Goal: Information Seeking & Learning: Learn about a topic

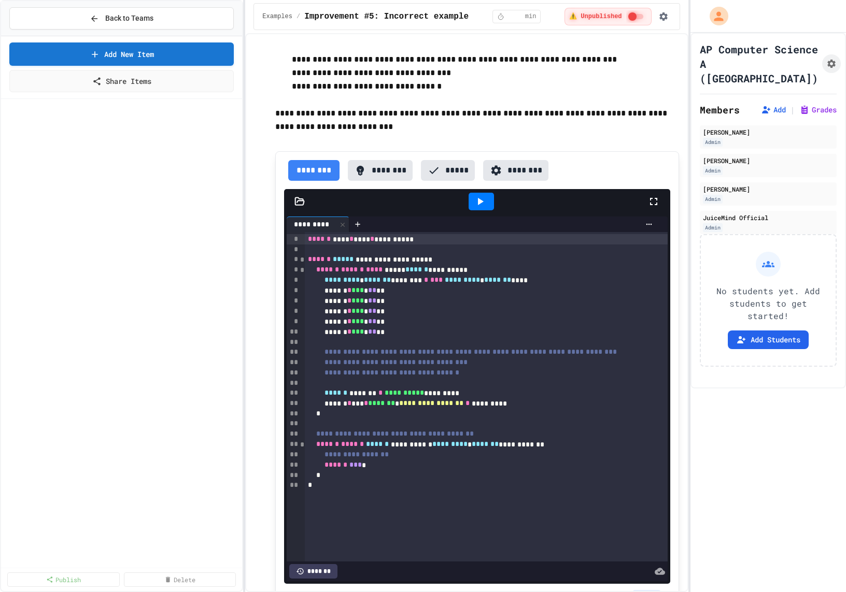
scroll to position [788, 0]
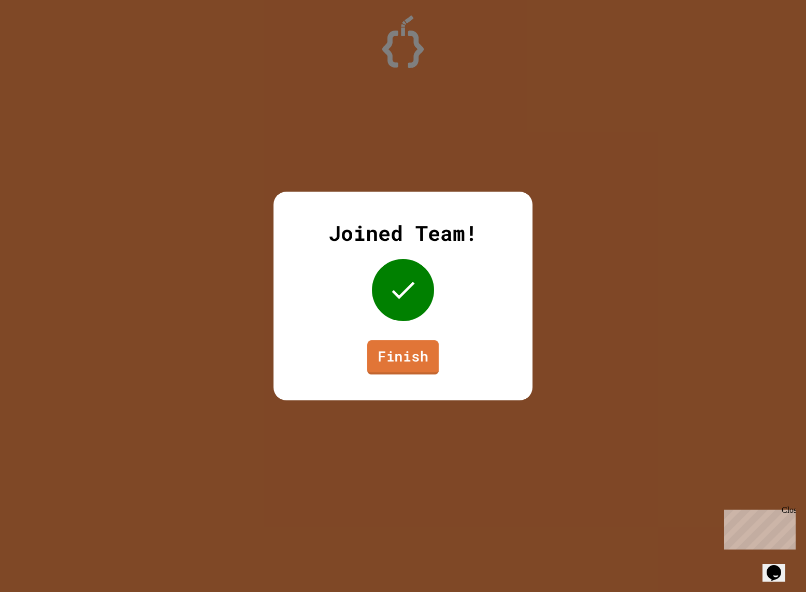
click at [383, 369] on link "Finish" at bounding box center [403, 358] width 72 height 34
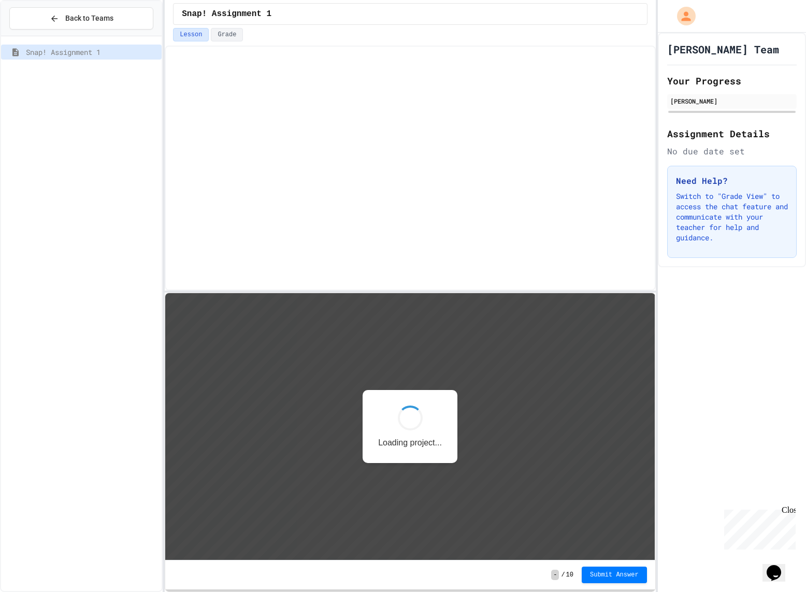
scroll to position [1, 0]
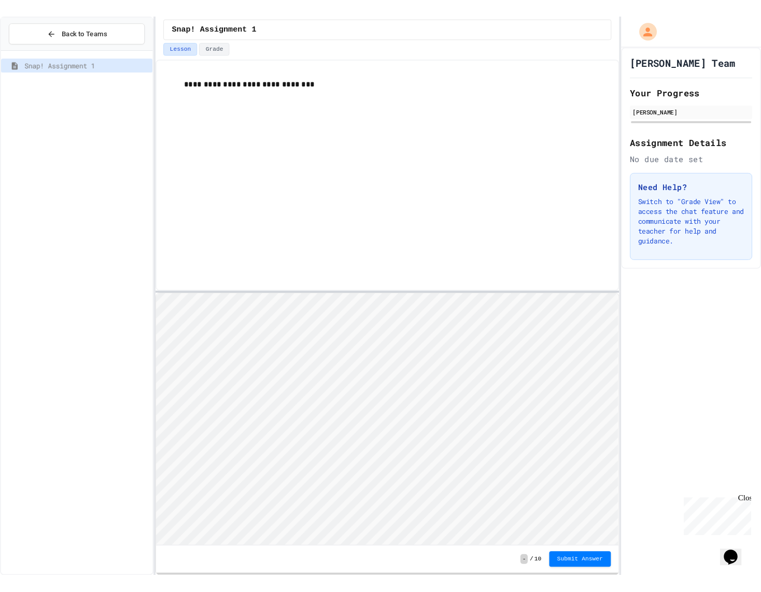
scroll to position [1, 0]
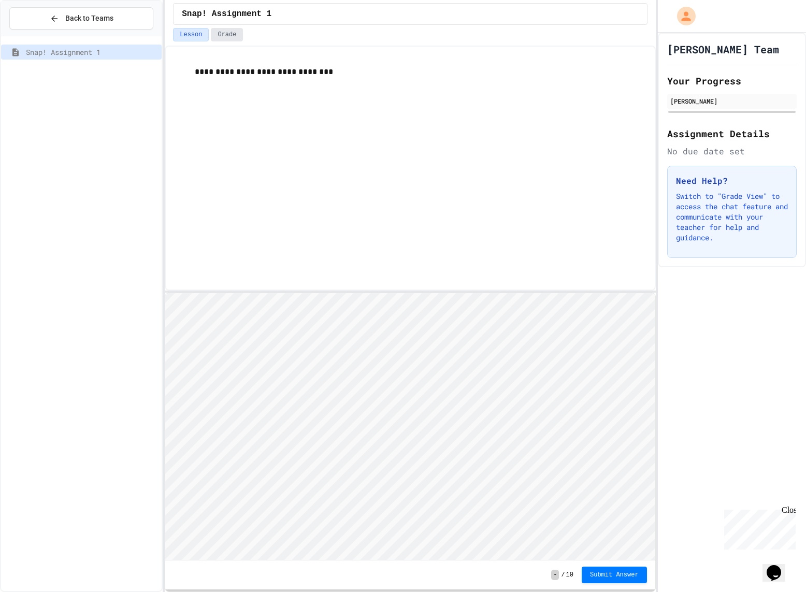
click at [225, 34] on button "Grade" at bounding box center [227, 34] width 32 height 13
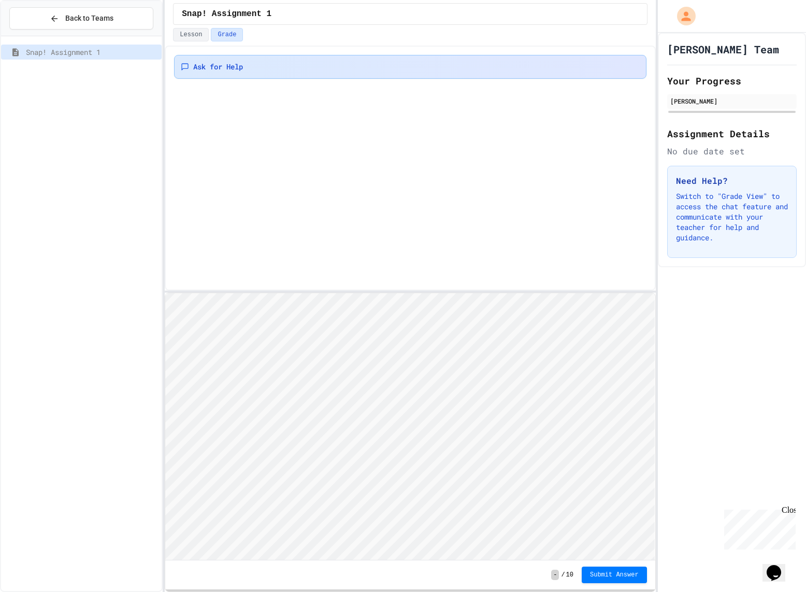
click at [313, 62] on div "Ask for Help" at bounding box center [410, 67] width 459 height 10
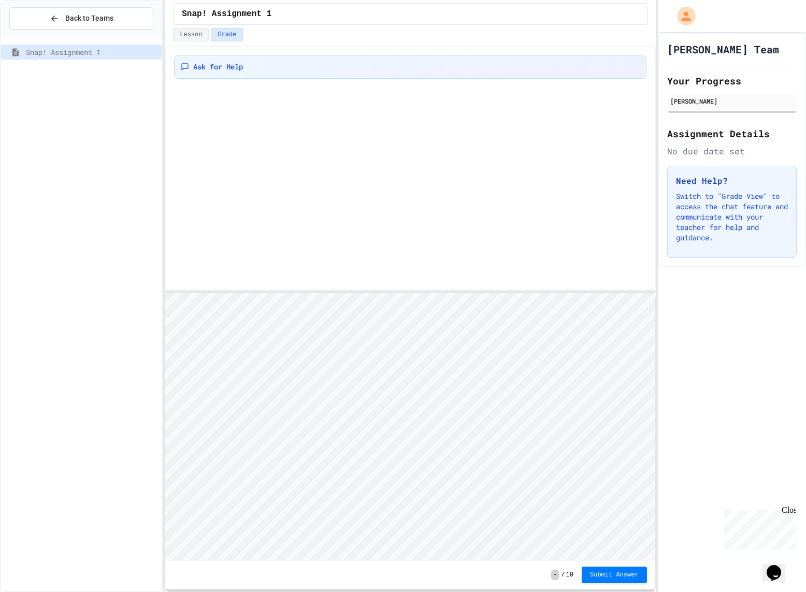
click at [727, 102] on div "[PERSON_NAME]" at bounding box center [732, 100] width 123 height 9
click at [257, 135] on div "Ask for Help" at bounding box center [410, 168] width 491 height 245
click at [605, 573] on span "Submit Answer" at bounding box center [614, 575] width 49 height 8
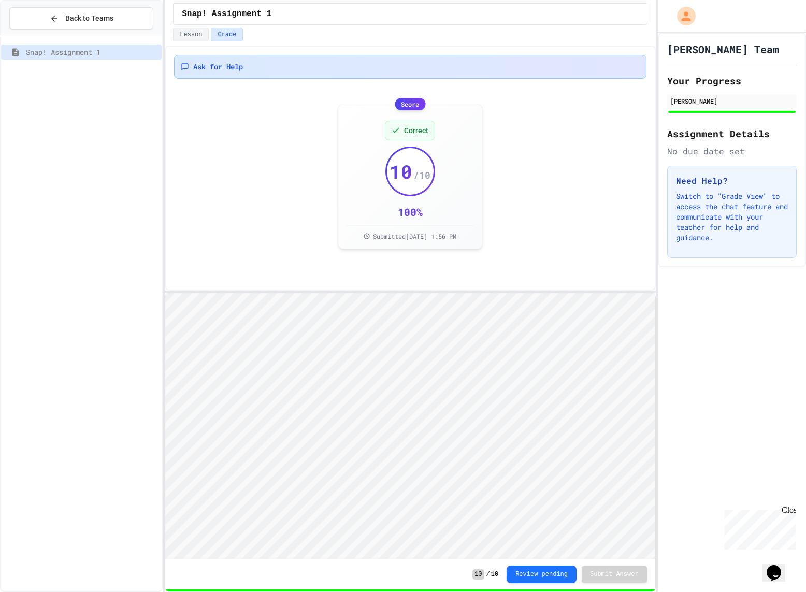
click at [402, 63] on div "Ask for Help" at bounding box center [410, 67] width 459 height 10
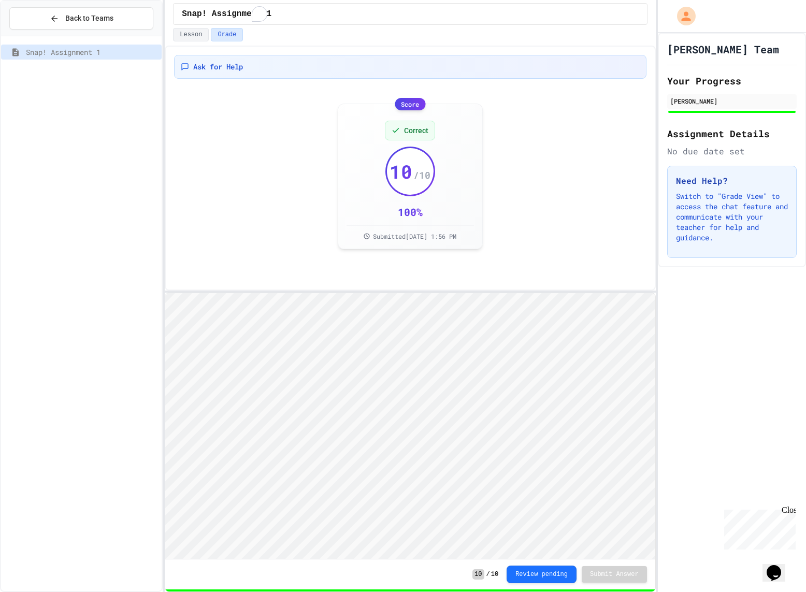
type textarea "**********"
click at [66, 76] on div "Coding Assignment 1" at bounding box center [81, 70] width 161 height 15
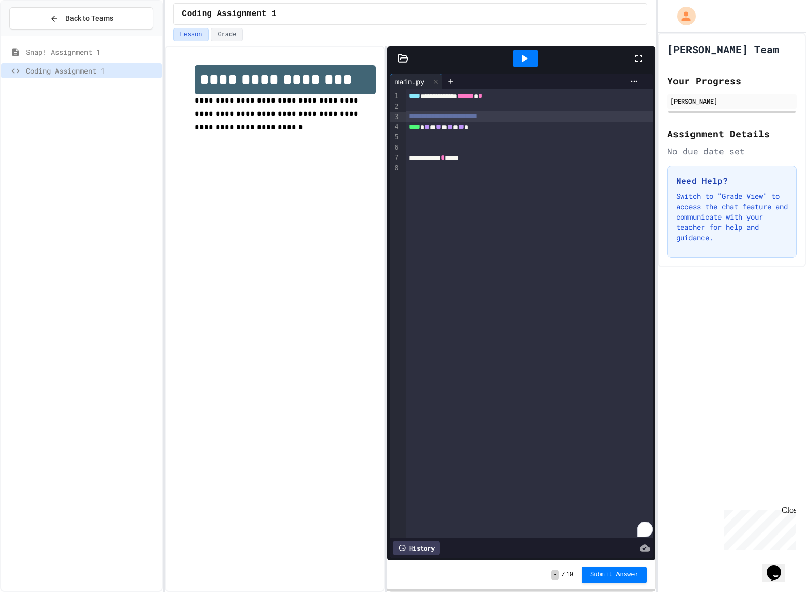
click at [563, 120] on div "**********" at bounding box center [529, 116] width 247 height 10
click at [560, 131] on div "**** * ** * ** * ** * ** *" at bounding box center [529, 127] width 247 height 10
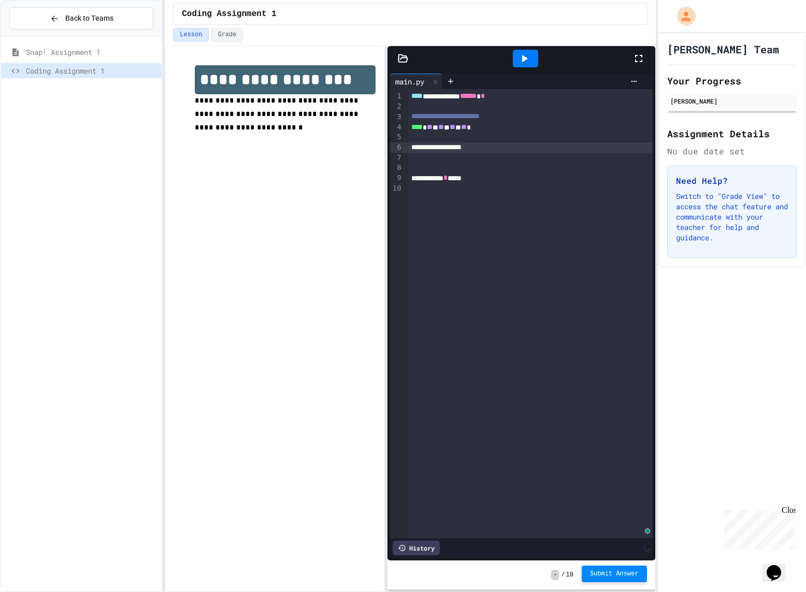
click at [623, 574] on span "Submit Answer" at bounding box center [614, 574] width 49 height 8
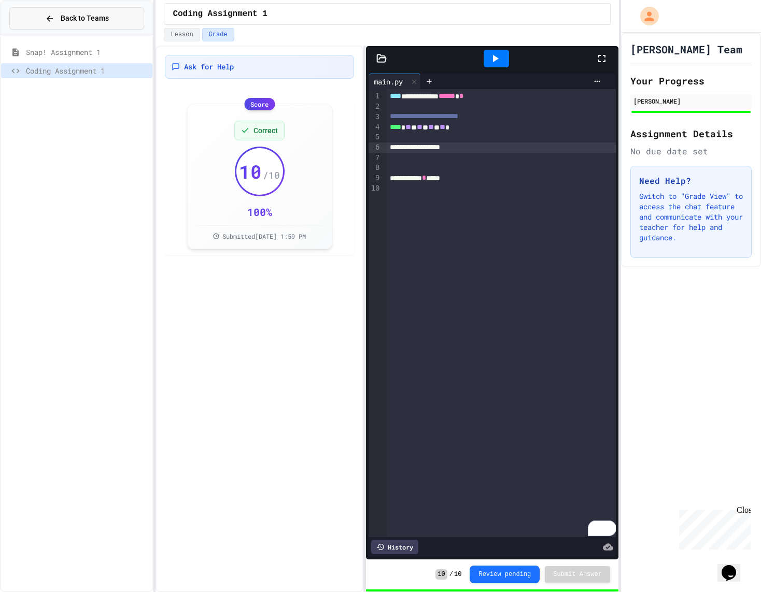
click at [95, 13] on span "Back to Teams" at bounding box center [85, 18] width 48 height 11
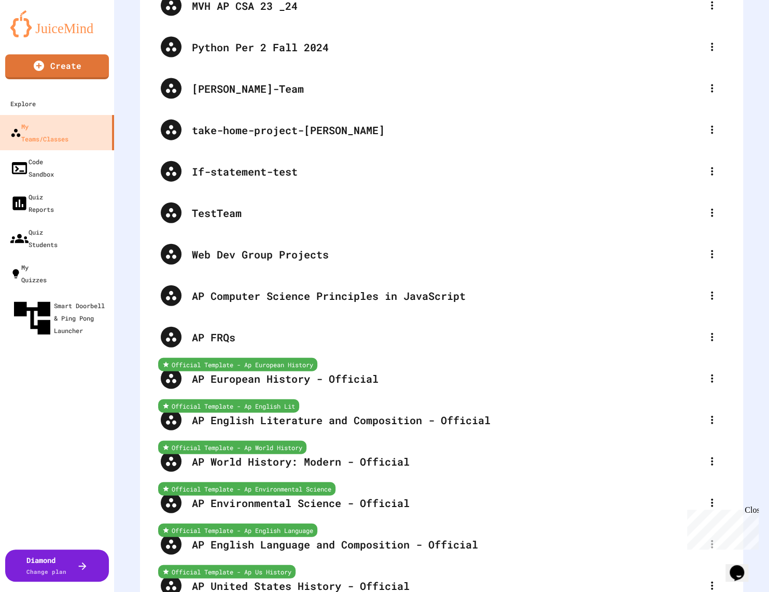
scroll to position [392, 0]
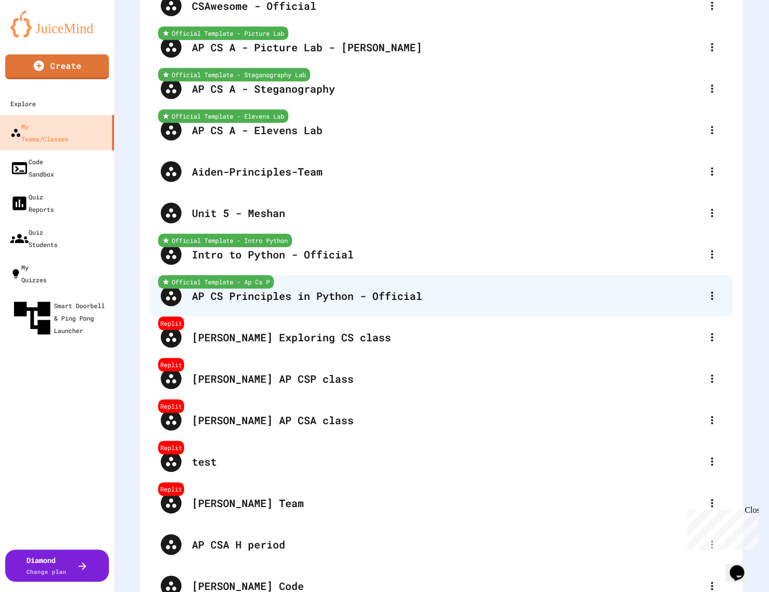
click at [467, 293] on div "AP CS Principles in Python - Official" at bounding box center [446, 296] width 509 height 16
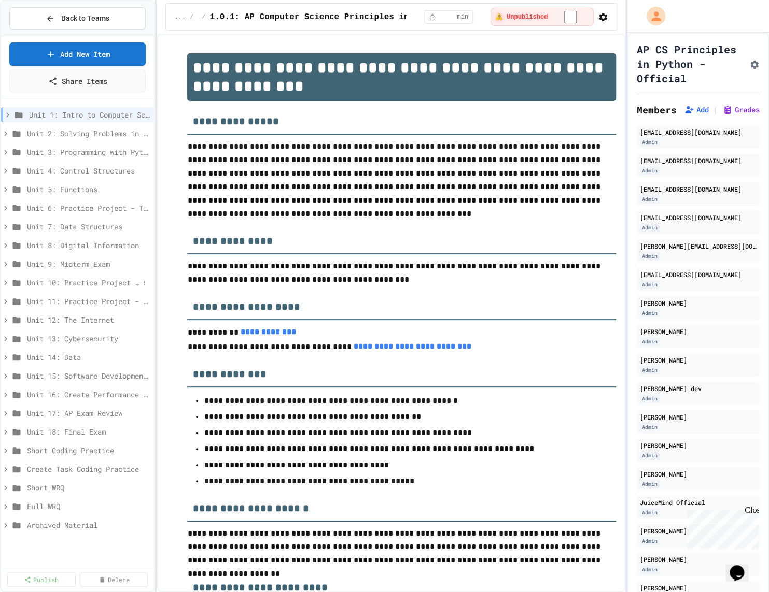
click at [51, 277] on span "Unit 10: Practice Project - Wordle" at bounding box center [83, 282] width 112 height 11
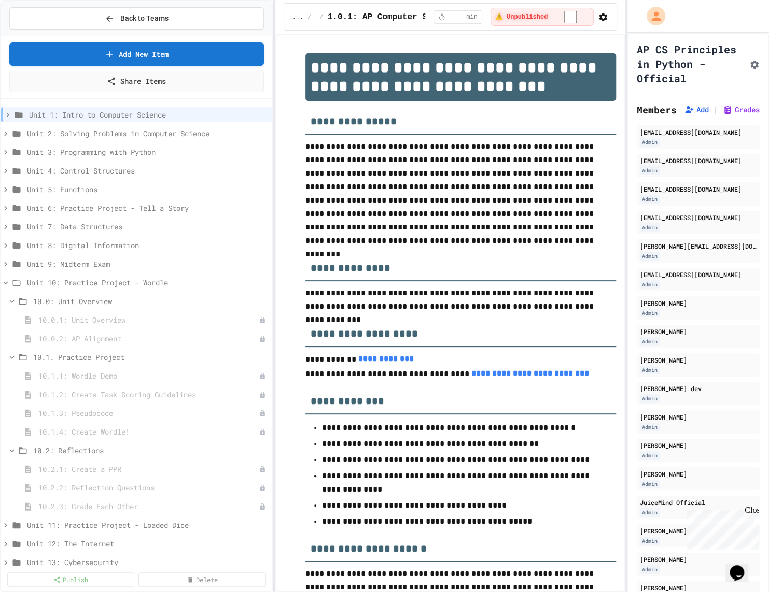
click at [271, 238] on div "**********" at bounding box center [384, 296] width 769 height 592
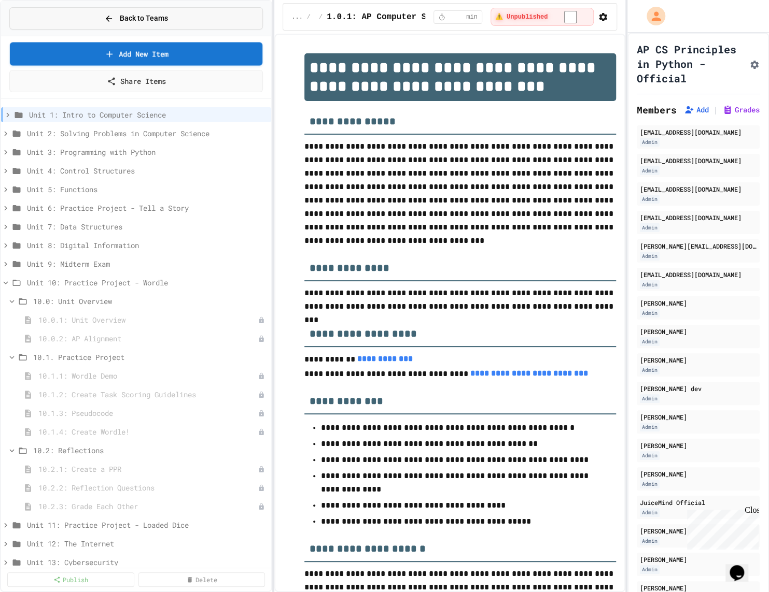
click at [182, 16] on button "Back to Teams" at bounding box center [135, 18] width 253 height 22
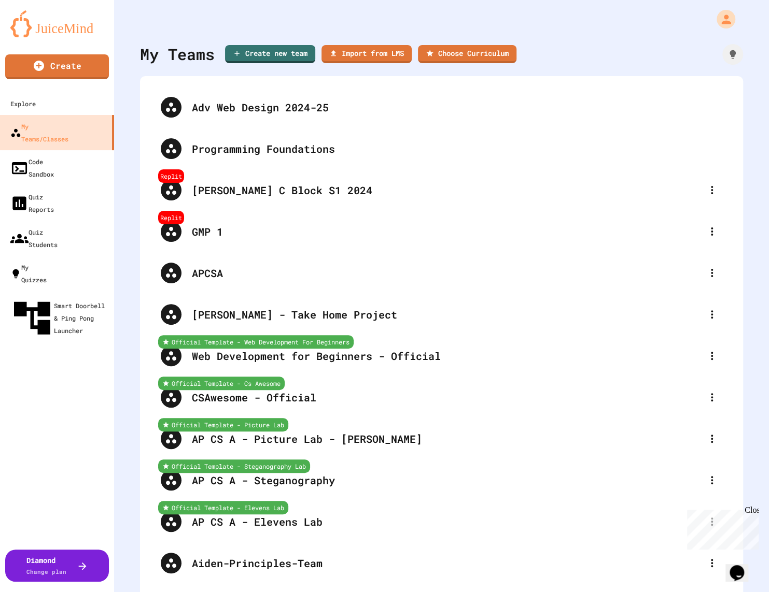
scroll to position [2092, 0]
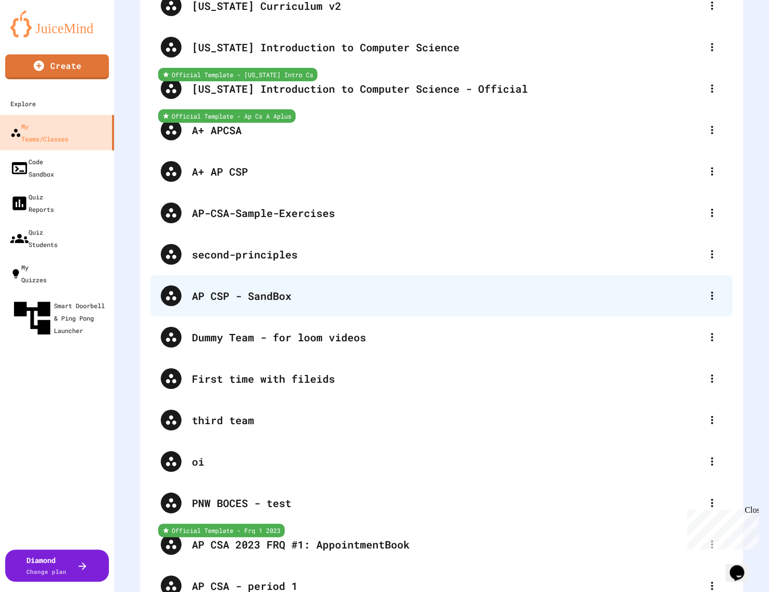
click at [343, 286] on div "AP CSP - SandBox" at bounding box center [441, 295] width 582 height 41
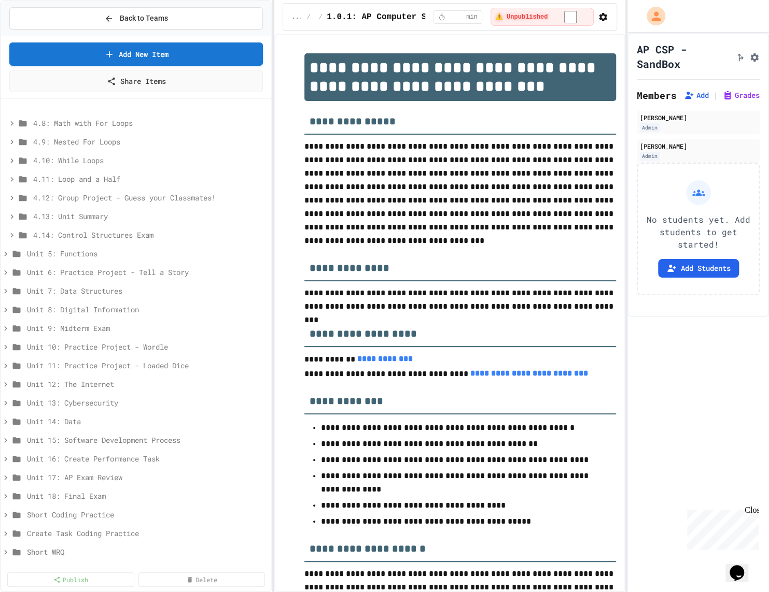
scroll to position [386, 0]
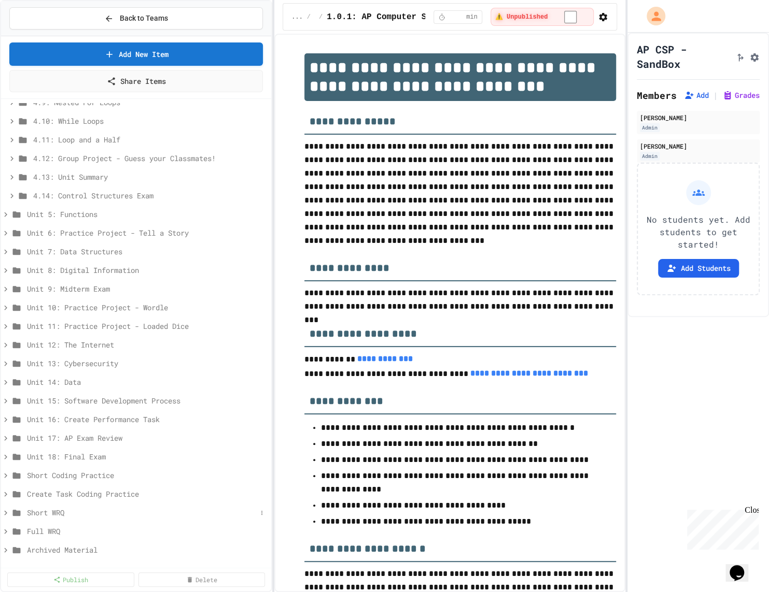
click at [62, 515] on span "Short WRQ" at bounding box center [142, 512] width 230 height 11
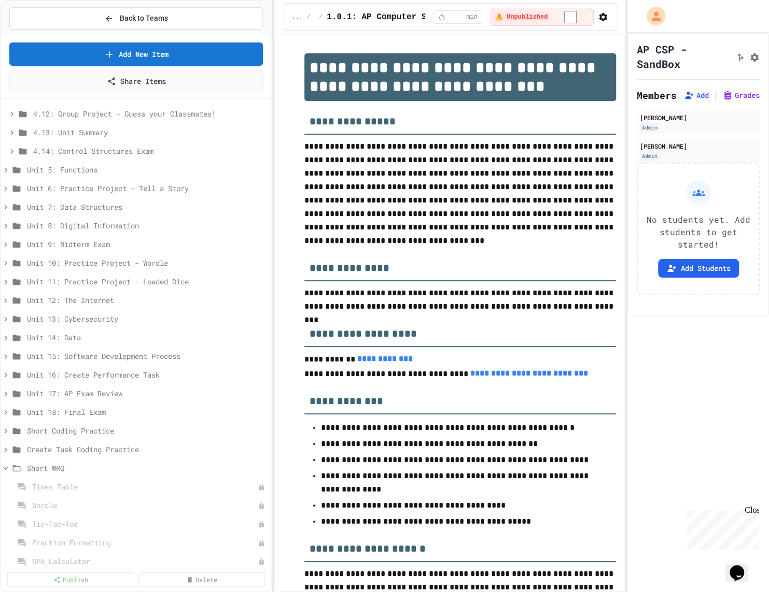
scroll to position [516, 0]
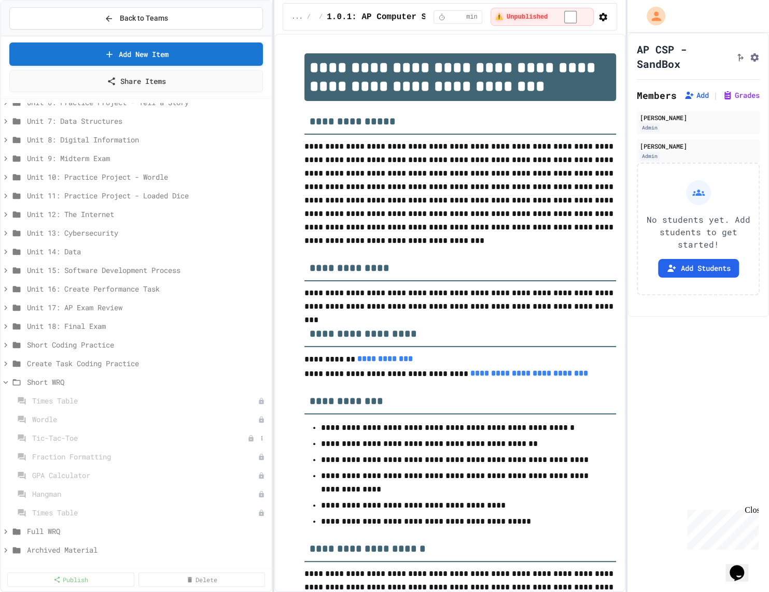
click at [84, 433] on span "Tic-Tac-Toe" at bounding box center [139, 438] width 215 height 11
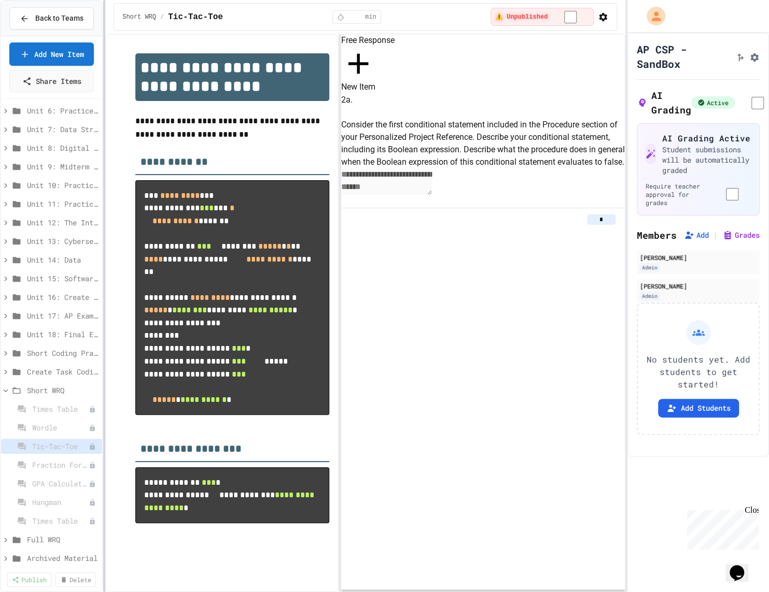
click at [98, 284] on div "**********" at bounding box center [384, 296] width 769 height 592
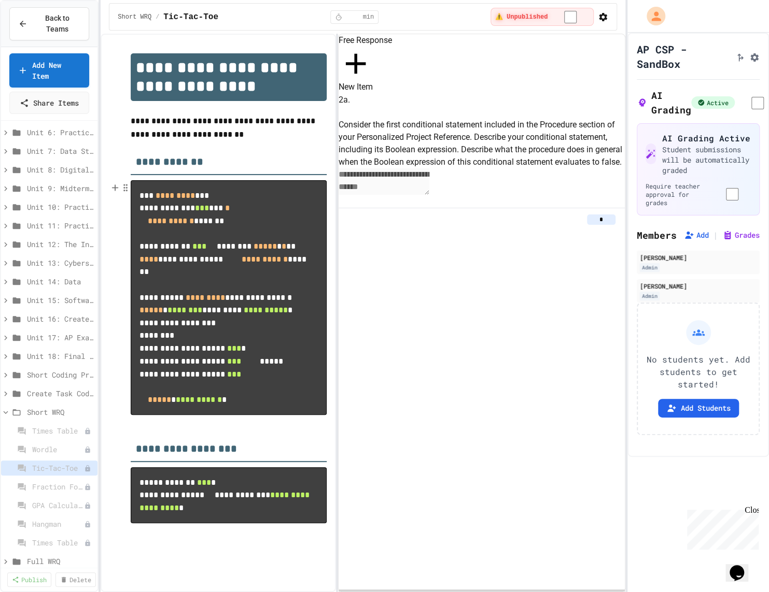
scroll to position [0, 0]
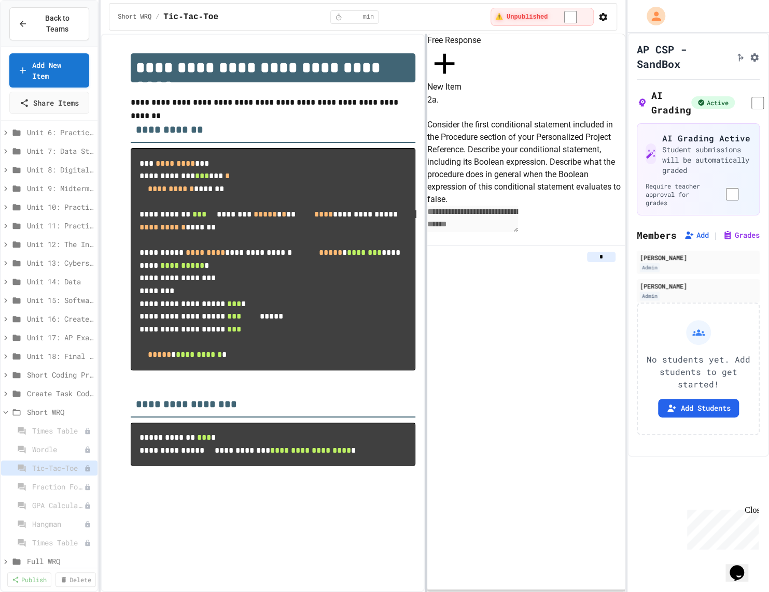
click at [425, 253] on div at bounding box center [425, 313] width 2 height 559
click at [26, 407] on div "Short WRQ" at bounding box center [49, 412] width 96 height 15
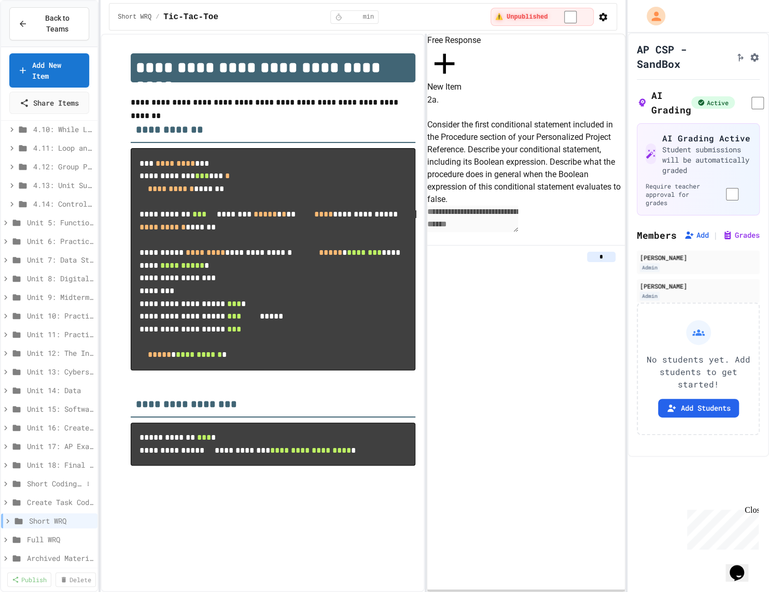
click at [55, 481] on span "Short Coding Practice" at bounding box center [55, 483] width 56 height 11
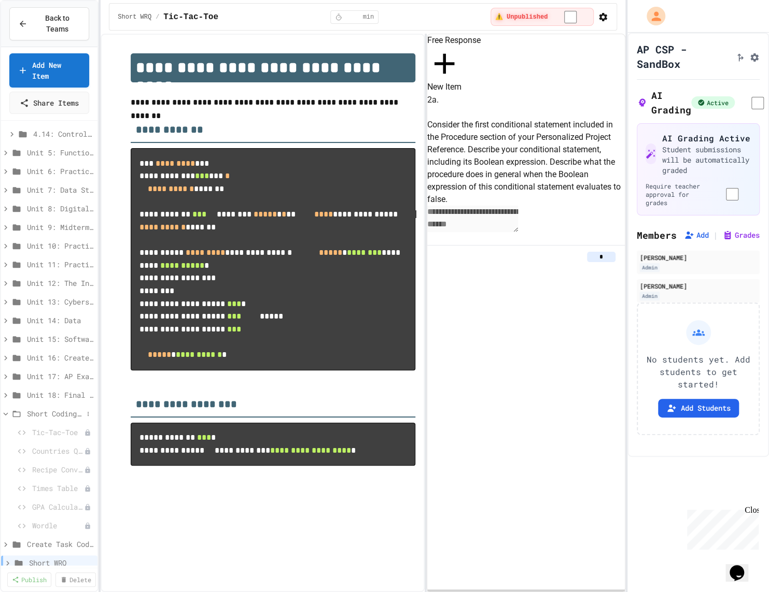
scroll to position [475, 0]
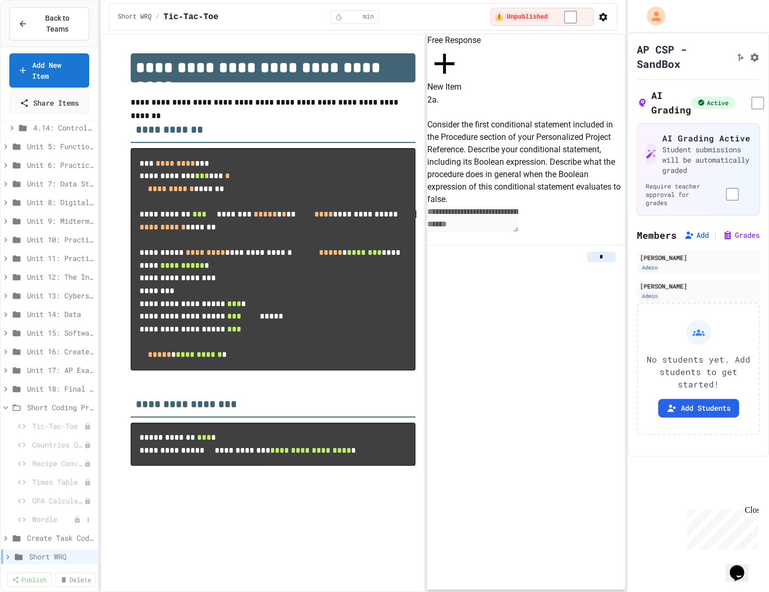
click at [42, 517] on span "Wordle" at bounding box center [52, 519] width 41 height 11
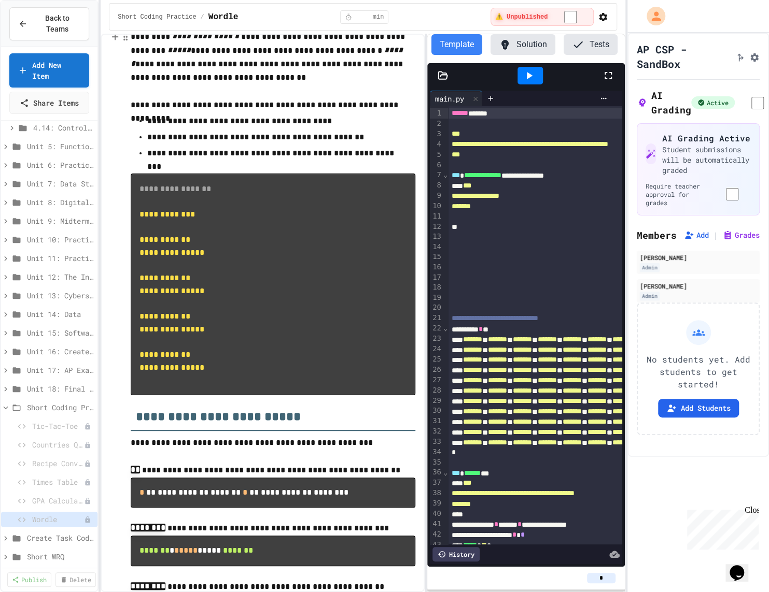
scroll to position [384, 0]
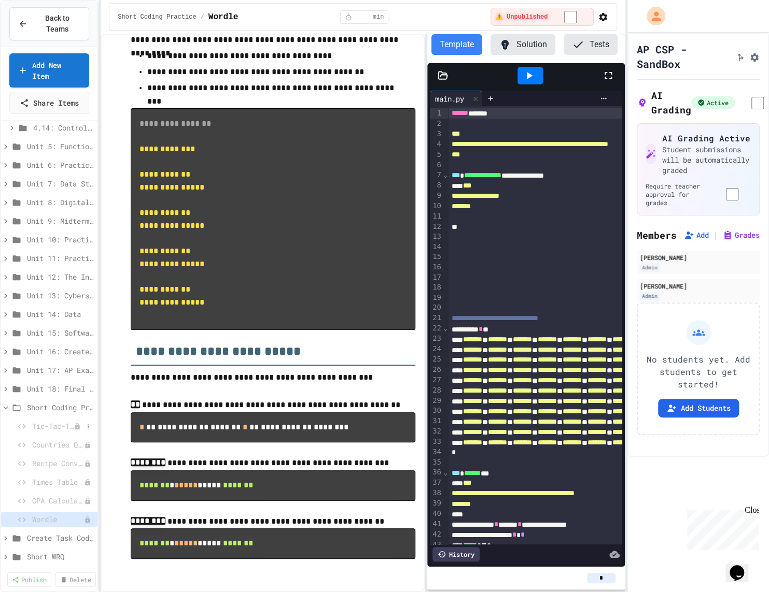
click at [58, 419] on div "Tic-Tac-Toe" at bounding box center [49, 426] width 96 height 15
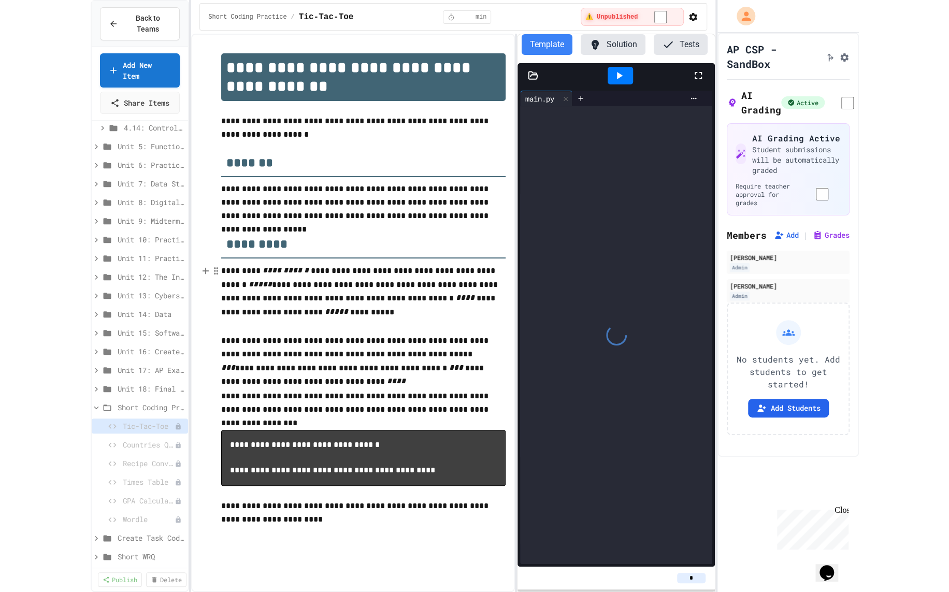
scroll to position [19, 0]
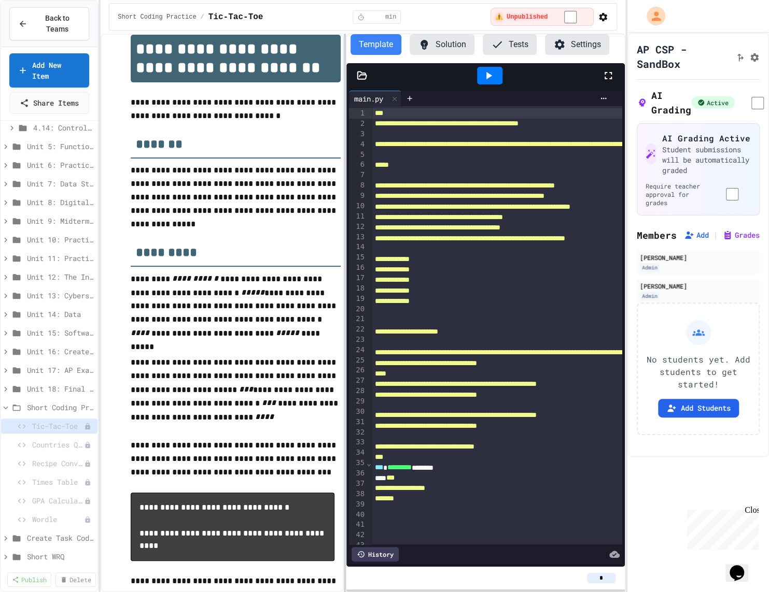
click at [346, 241] on div "**********" at bounding box center [485, 313] width 279 height 559
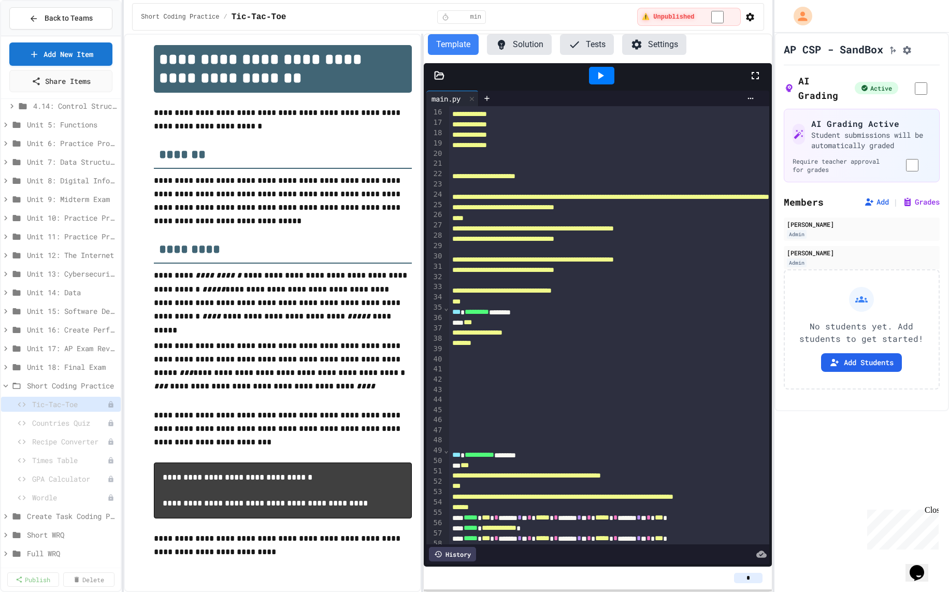
scroll to position [183, 0]
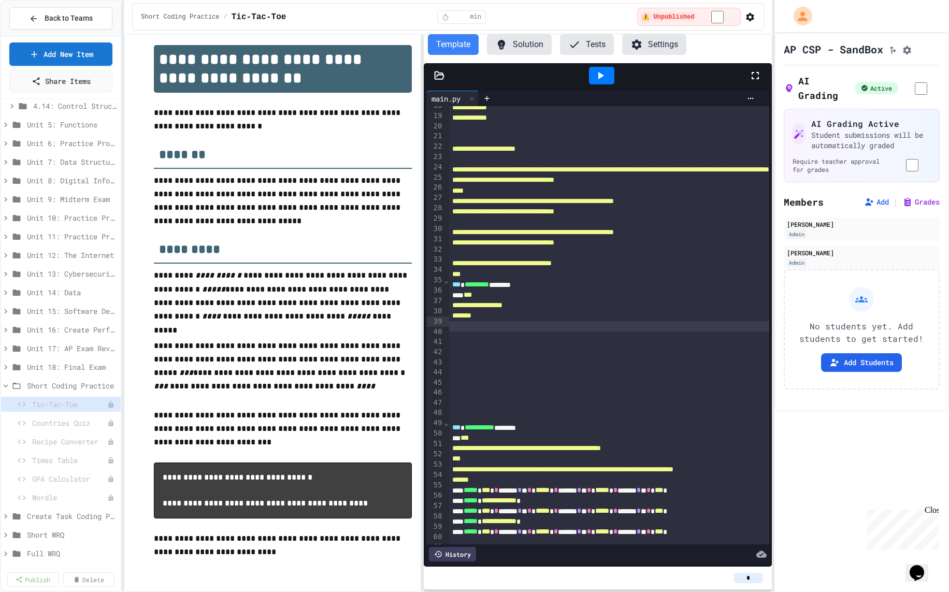
click at [491, 321] on div "To enrich screen reader interactions, please activate Accessibility in Grammarl…" at bounding box center [733, 326] width 568 height 10
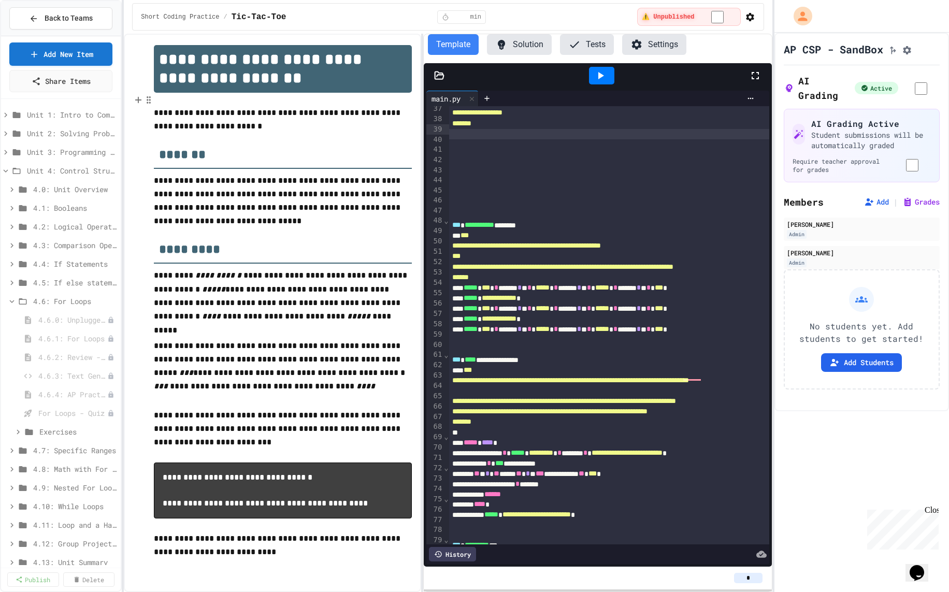
scroll to position [48, 0]
click at [516, 49] on button "Solution" at bounding box center [519, 44] width 65 height 21
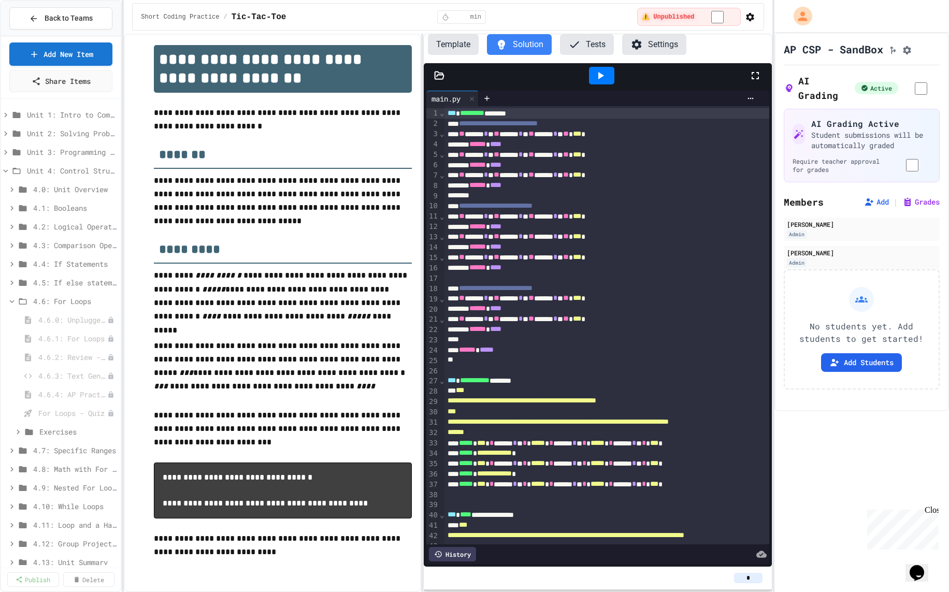
click at [608, 67] on div at bounding box center [601, 76] width 25 height 18
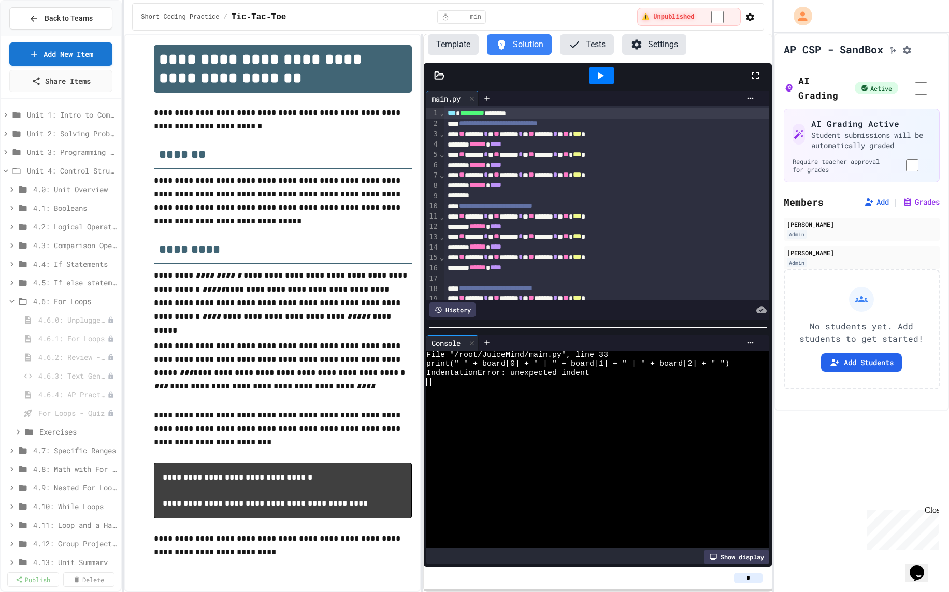
click at [601, 406] on div at bounding box center [592, 409] width 331 height 9
click at [579, 160] on div "****** ****" at bounding box center [646, 165] width 402 height 10
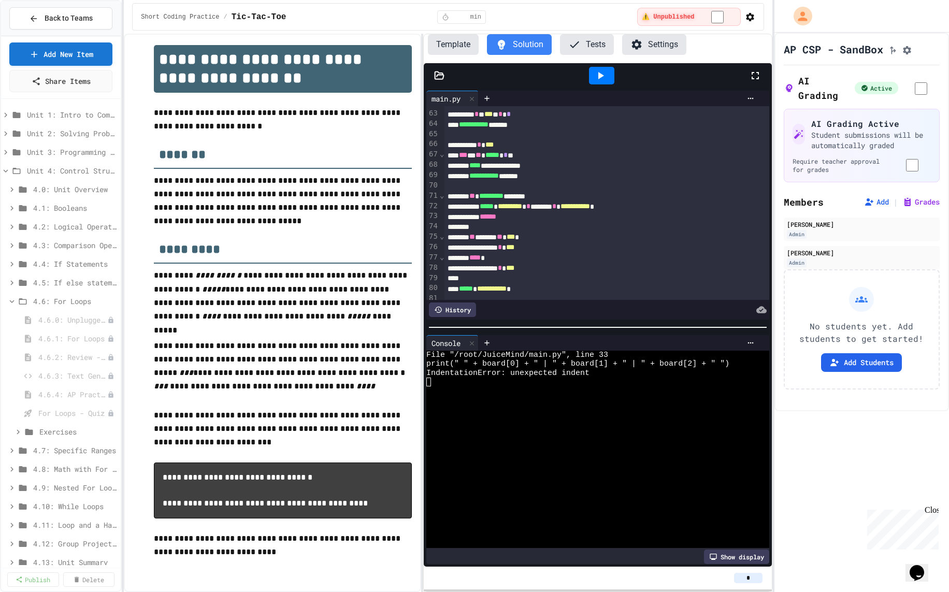
scroll to position [674, 0]
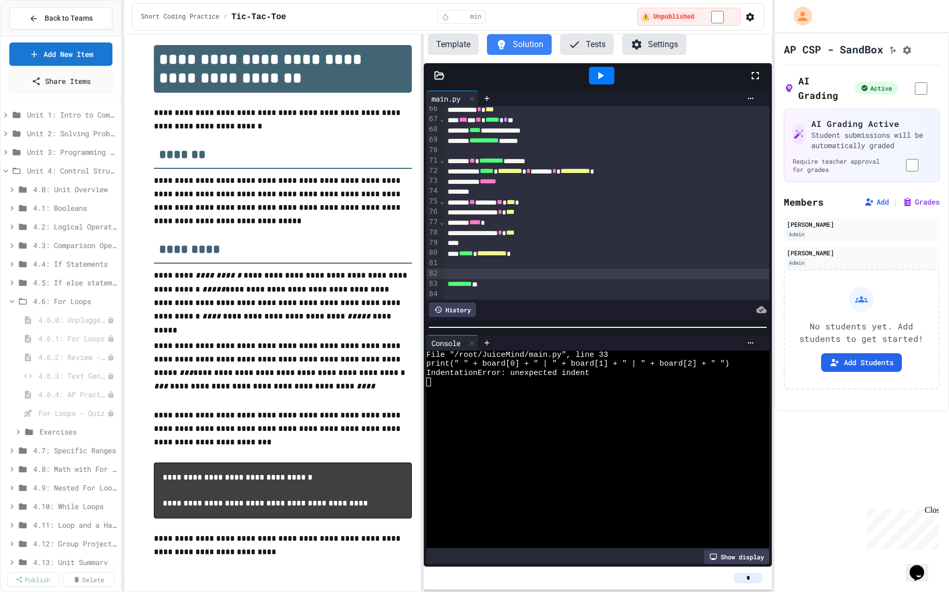
click at [607, 271] on div "To enrich screen reader interactions, please activate Accessibility in Grammarl…" at bounding box center [646, 274] width 402 height 10
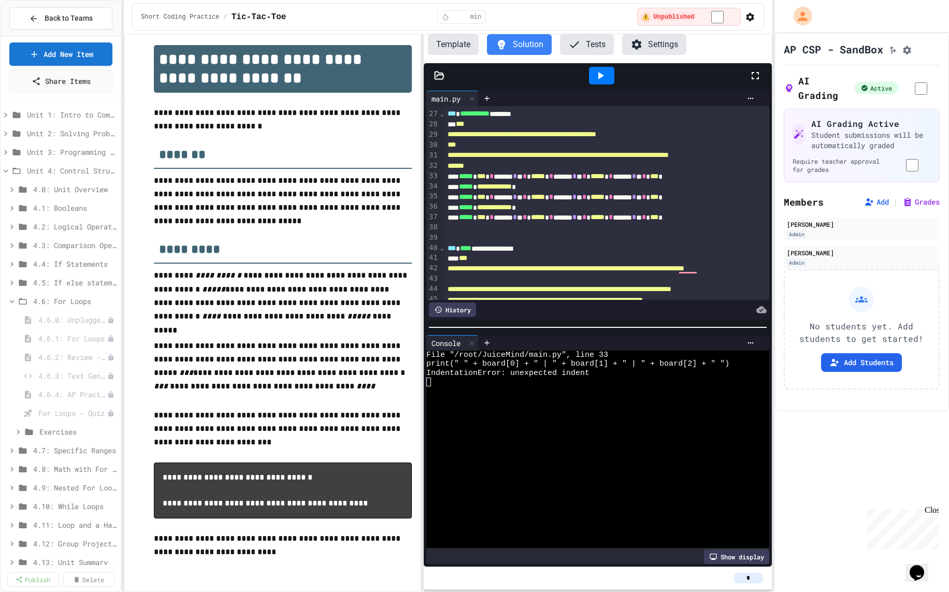
scroll to position [0, 0]
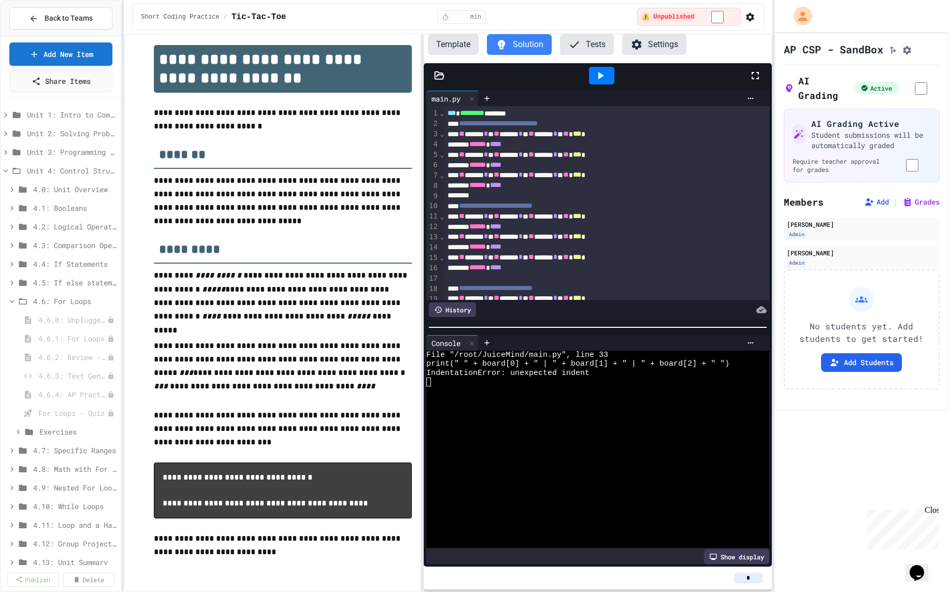
click at [466, 39] on button "Template" at bounding box center [453, 44] width 51 height 21
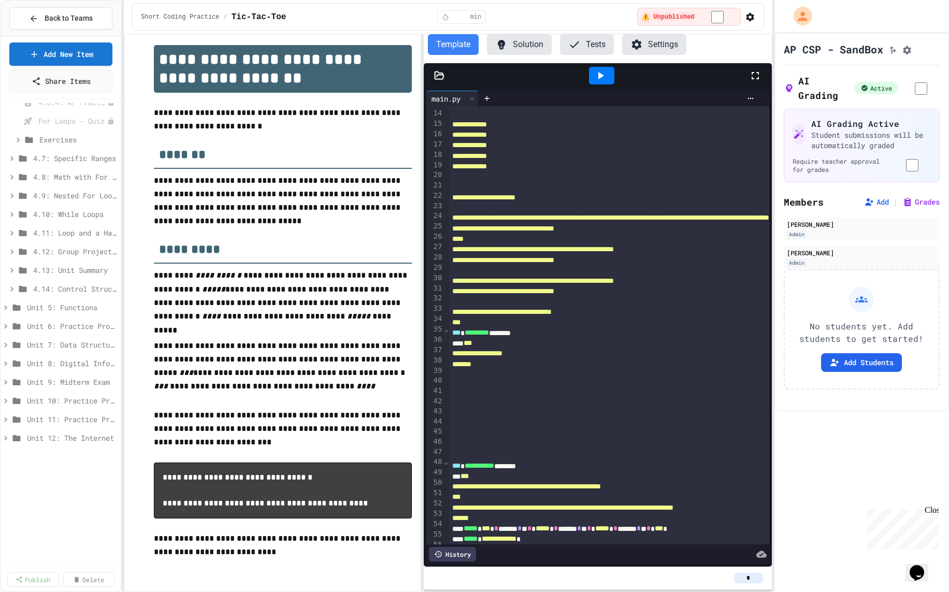
scroll to position [498, 0]
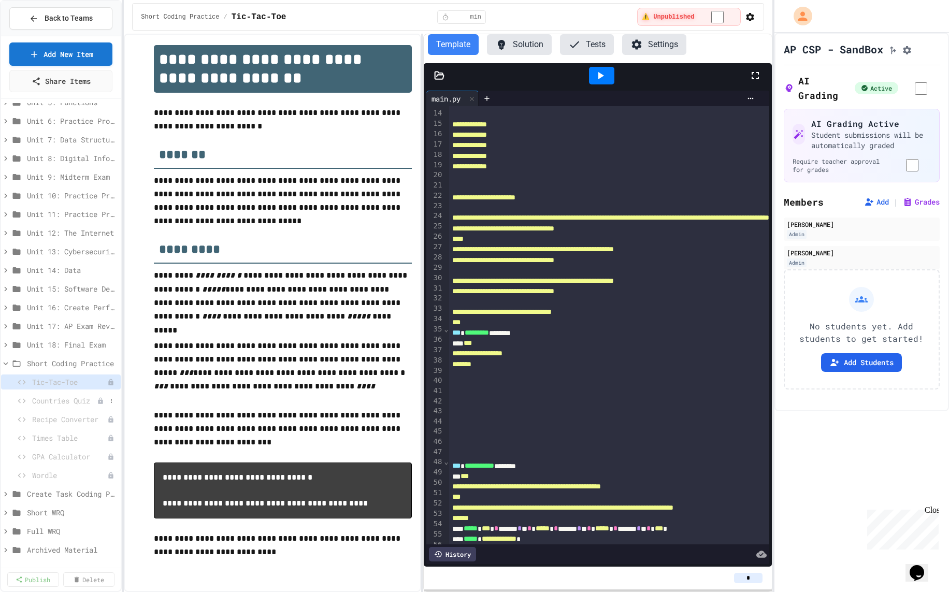
click at [63, 398] on span "Countries Quiz" at bounding box center [64, 400] width 65 height 11
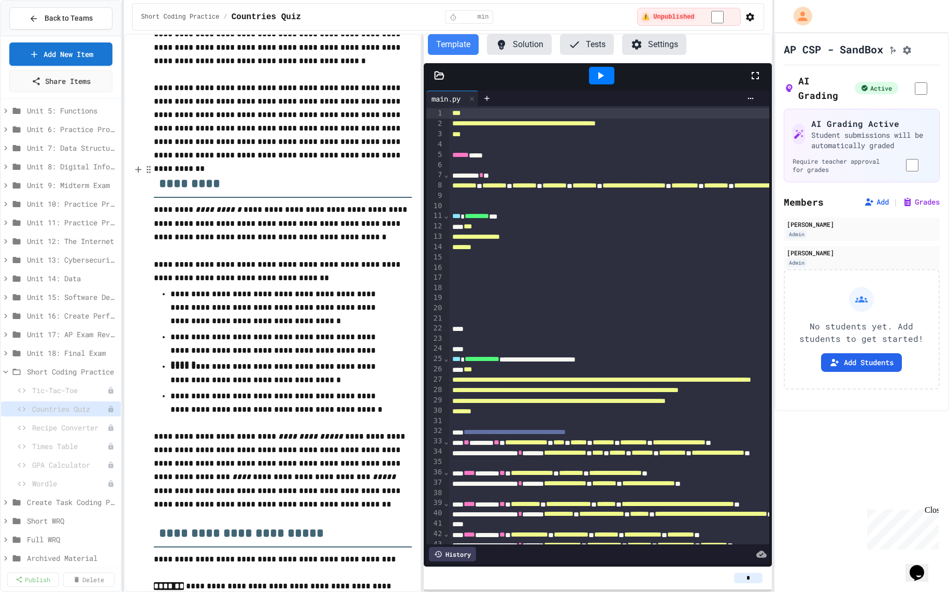
scroll to position [174, 0]
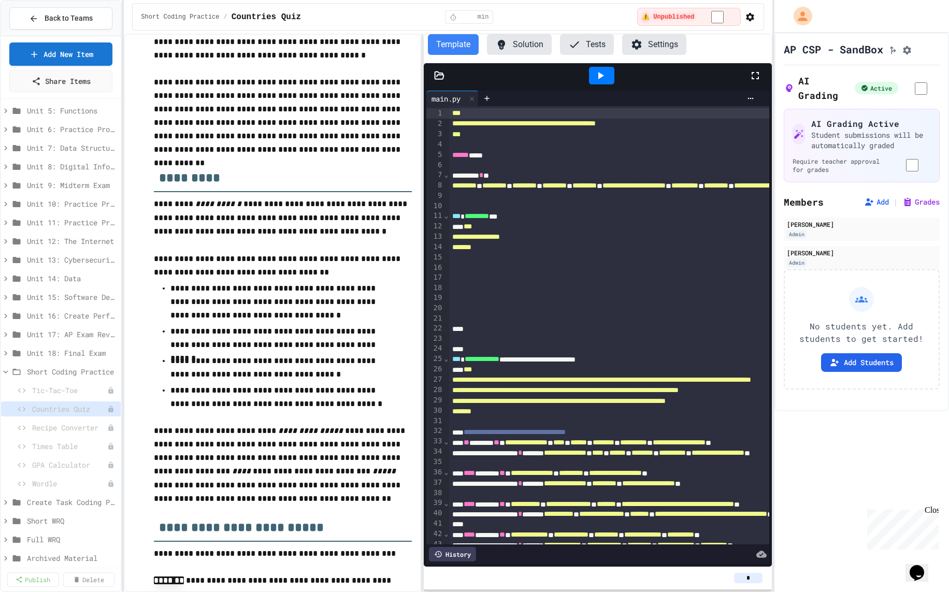
click at [522, 39] on button "Solution" at bounding box center [519, 44] width 65 height 21
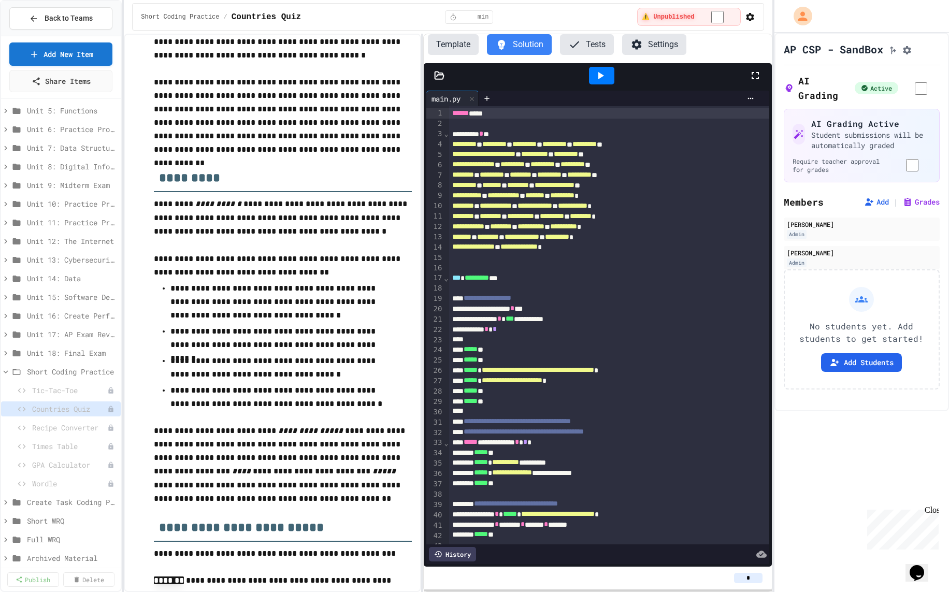
click at [604, 73] on icon at bounding box center [600, 75] width 12 height 12
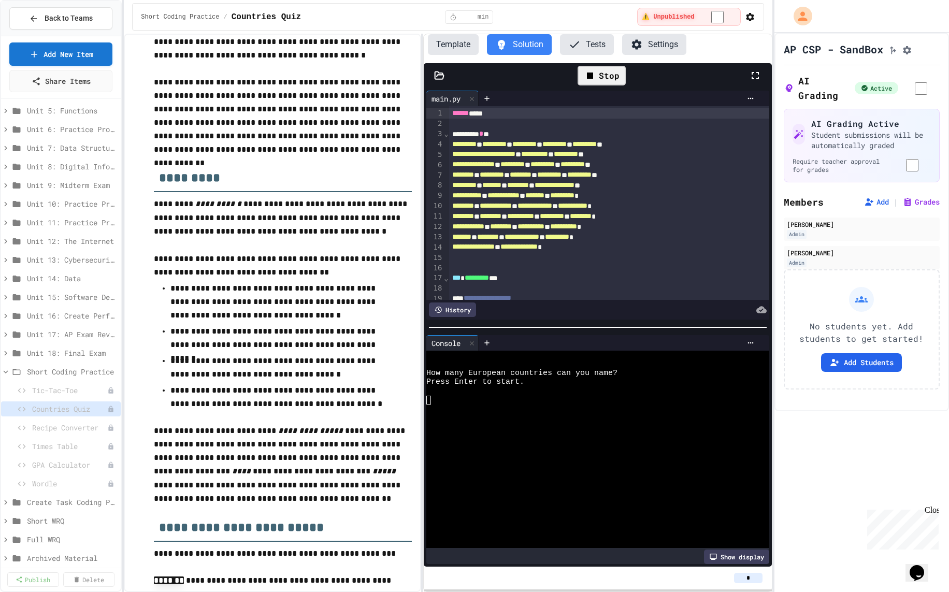
click at [521, 409] on div at bounding box center [592, 409] width 331 height 9
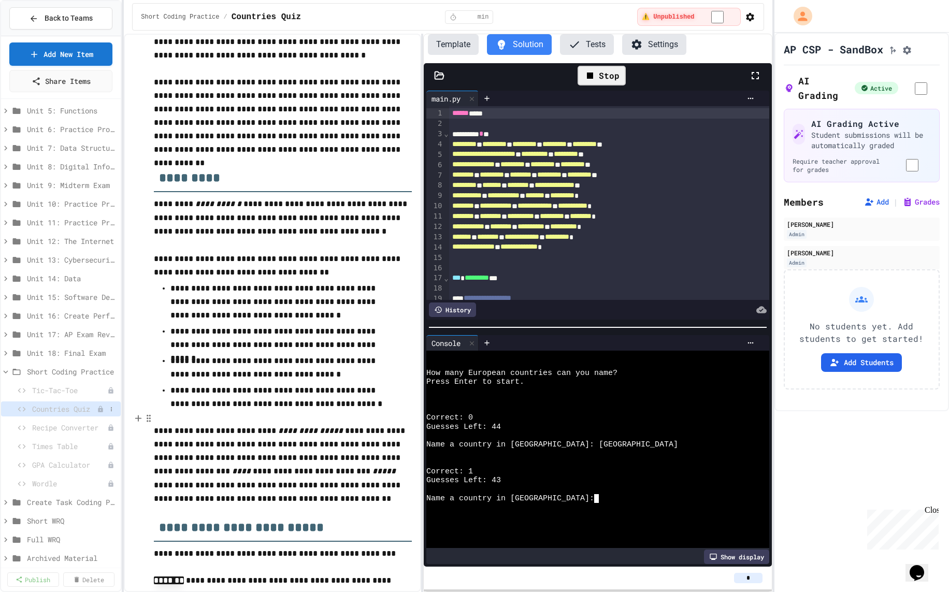
scroll to position [498, 0]
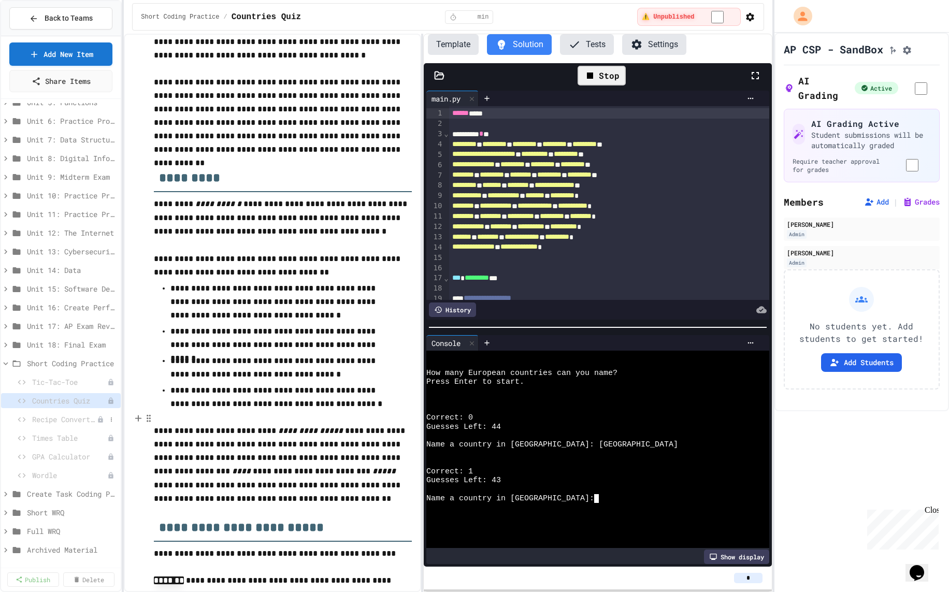
click at [52, 412] on div "Recipe Converter" at bounding box center [61, 419] width 120 height 15
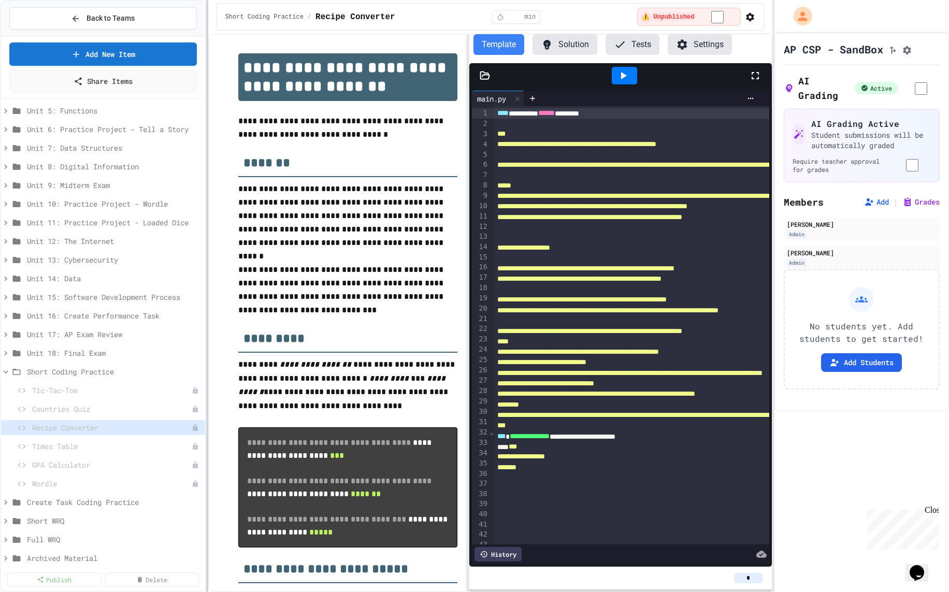
click at [206, 331] on div at bounding box center [207, 296] width 2 height 592
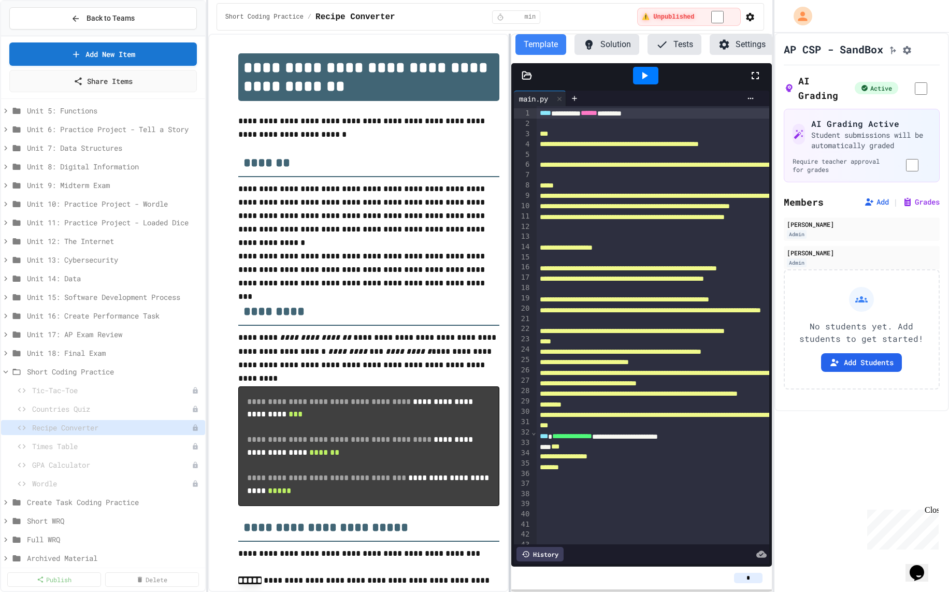
click at [510, 240] on div at bounding box center [510, 313] width 2 height 559
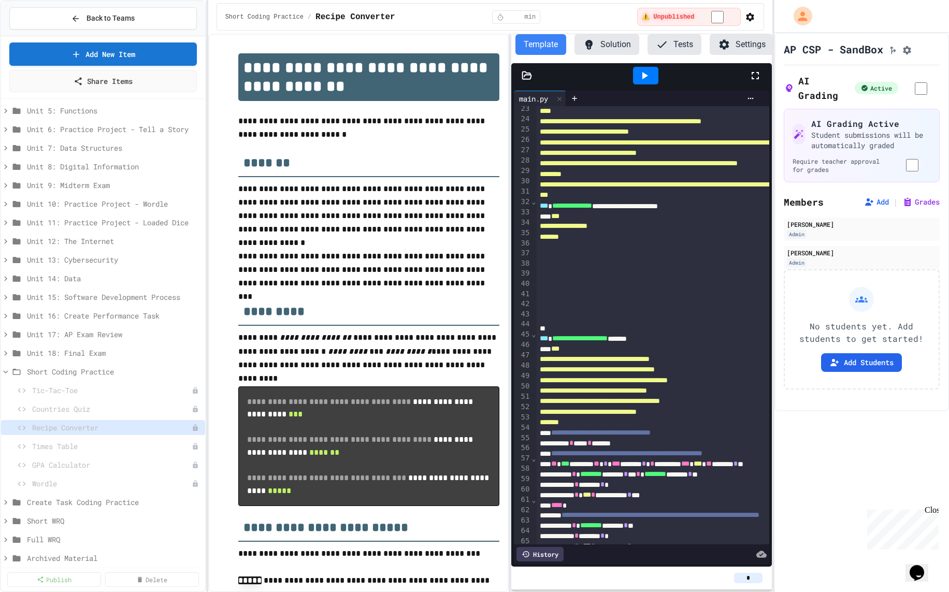
scroll to position [235, 0]
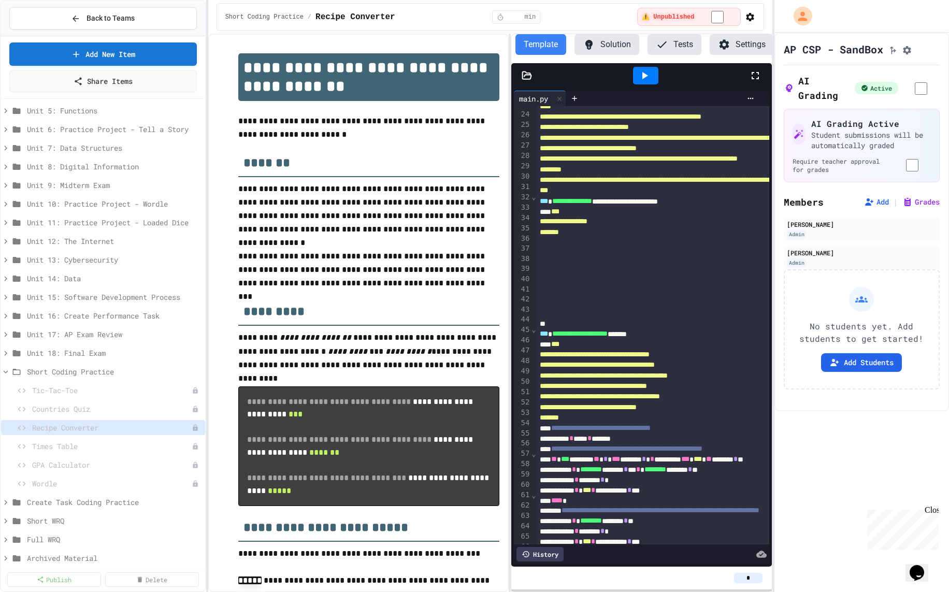
click at [612, 40] on button "Solution" at bounding box center [607, 44] width 65 height 21
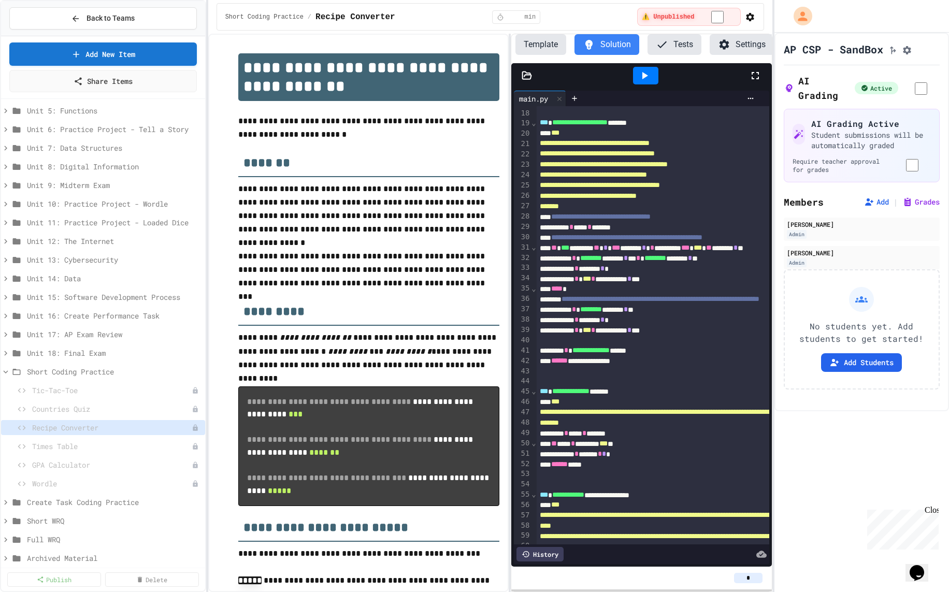
scroll to position [0, 0]
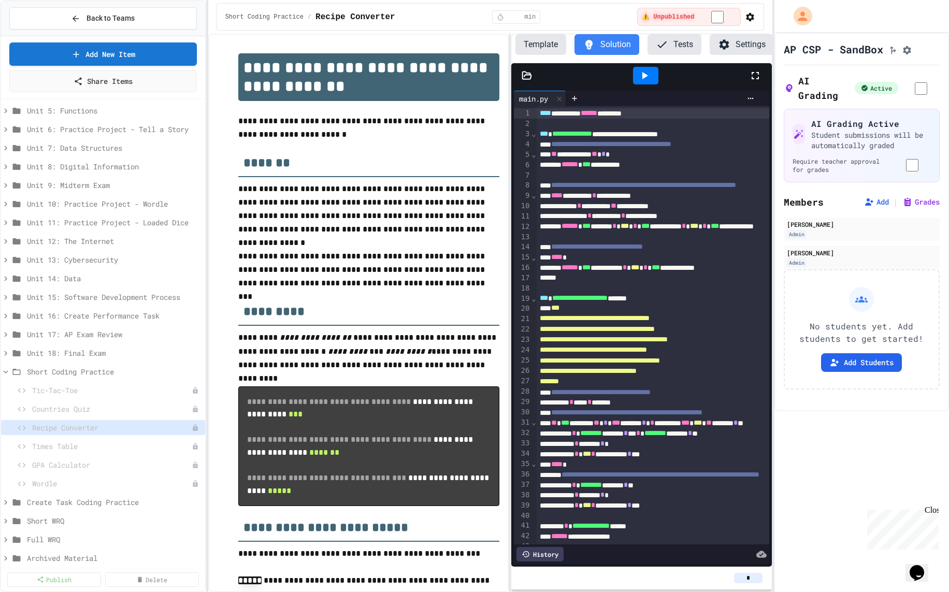
click at [640, 82] on div at bounding box center [645, 76] width 25 height 18
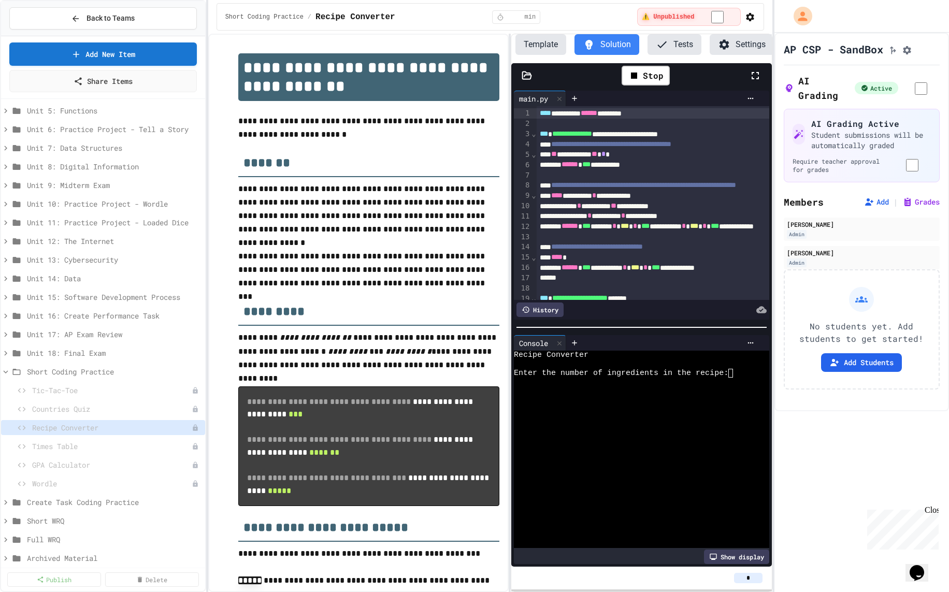
click at [740, 374] on div "Enter the number of ingredients in the recipe:" at bounding box center [637, 373] width 247 height 9
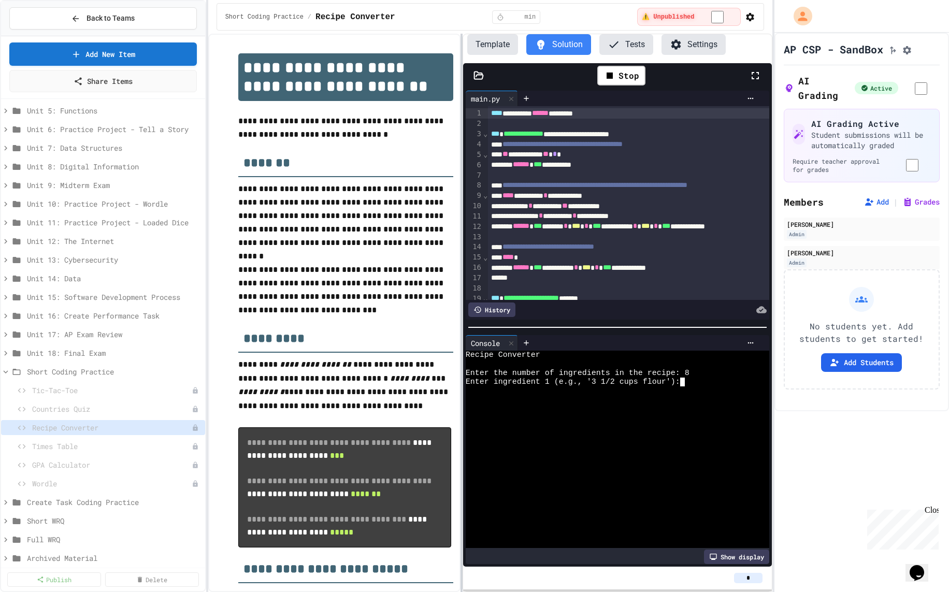
click at [461, 336] on div at bounding box center [462, 313] width 2 height 559
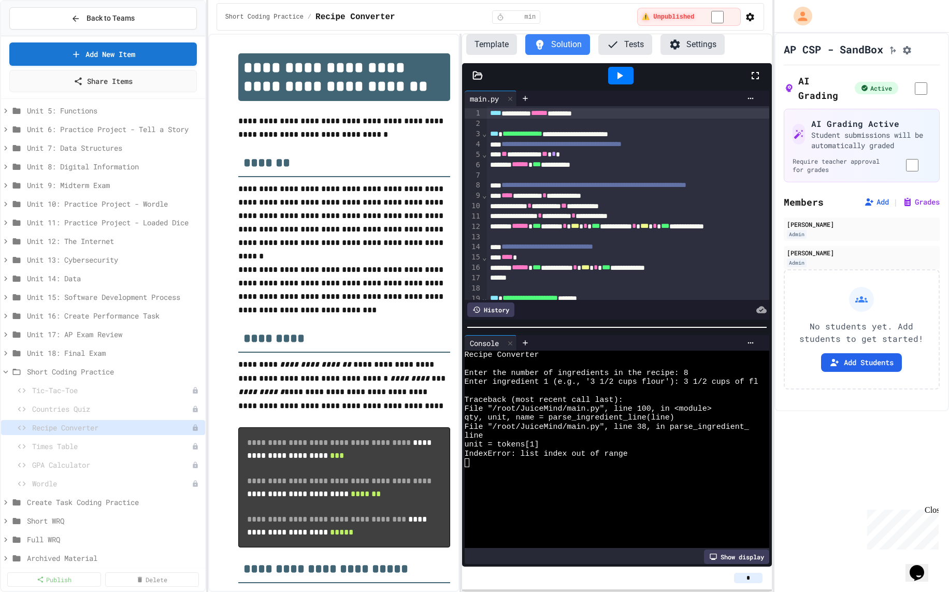
click at [621, 76] on icon at bounding box center [620, 75] width 12 height 12
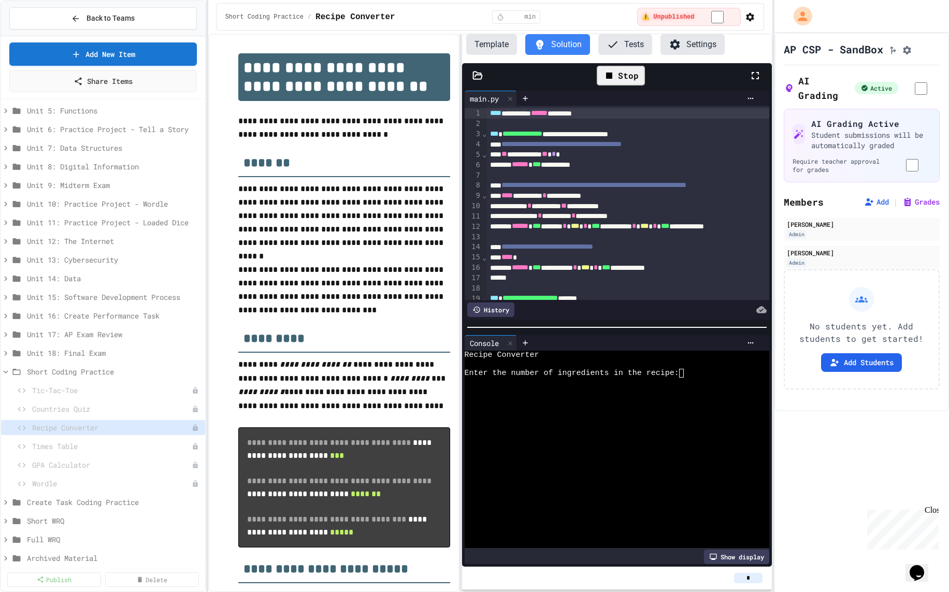
click at [690, 385] on div at bounding box center [612, 382] width 294 height 9
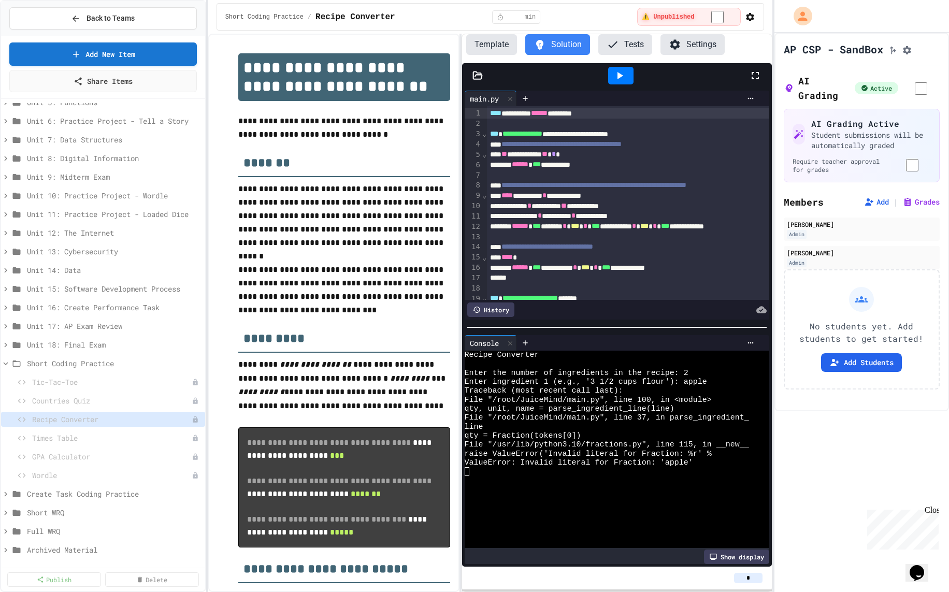
click at [388, 234] on p "**********" at bounding box center [344, 215] width 212 height 67
click at [124, 435] on span "Times Table" at bounding box center [106, 438] width 149 height 11
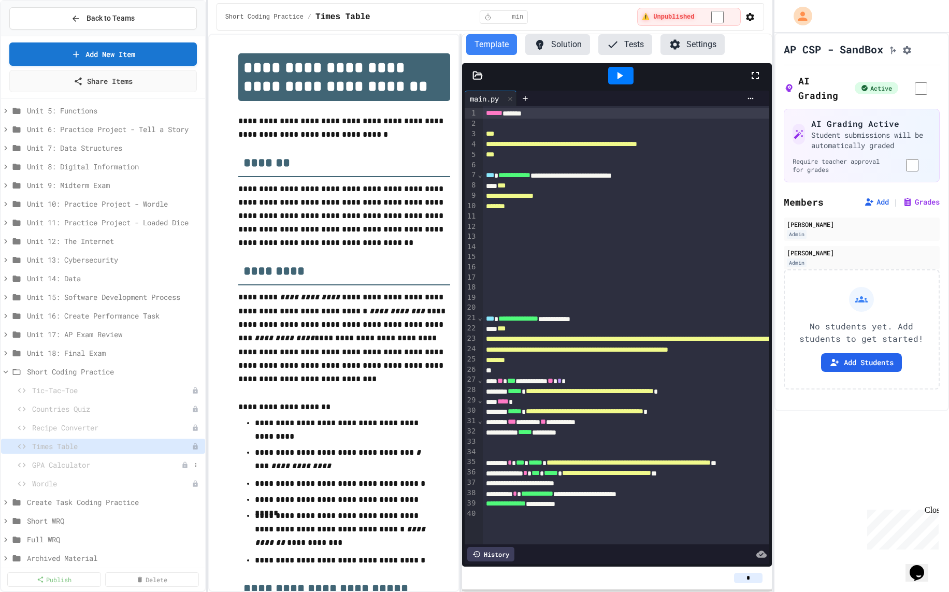
click at [122, 460] on span "GPA Calculator" at bounding box center [106, 465] width 149 height 11
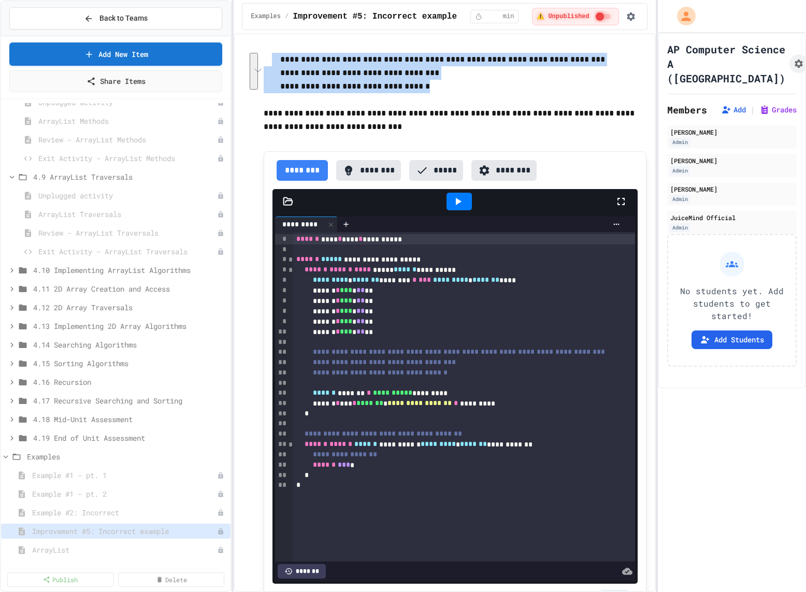
drag, startPoint x: 417, startPoint y: 87, endPoint x: 272, endPoint y: 58, distance: 148.1
click at [272, 58] on div "**********" at bounding box center [455, 342] width 382 height 578
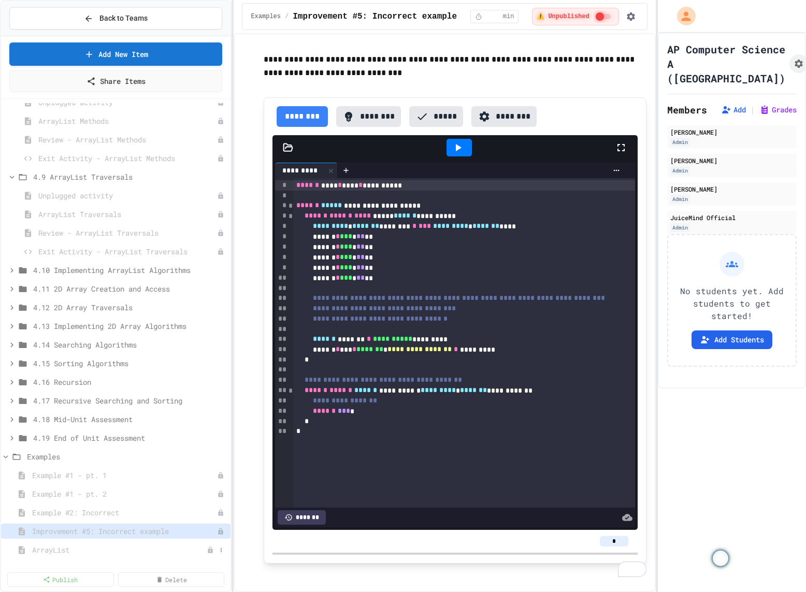
click at [130, 548] on span "ArrayList" at bounding box center [119, 550] width 175 height 11
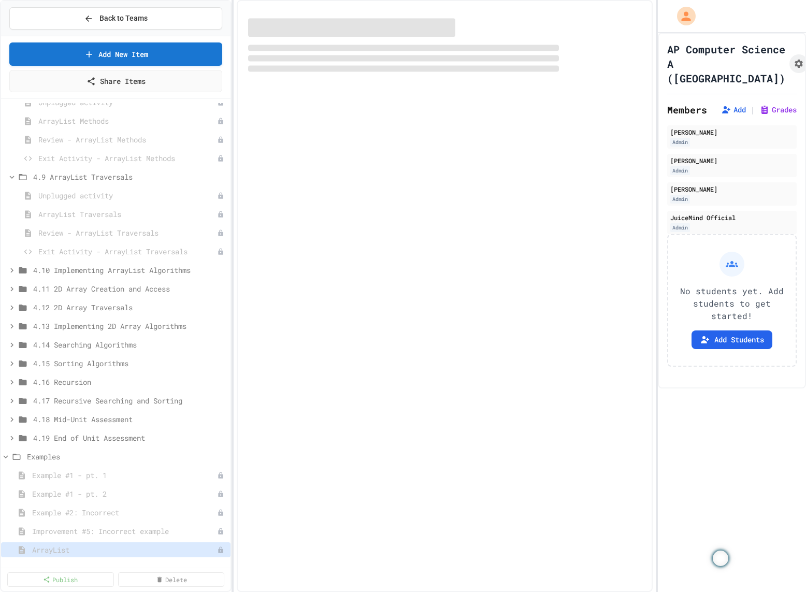
scroll to position [788, 0]
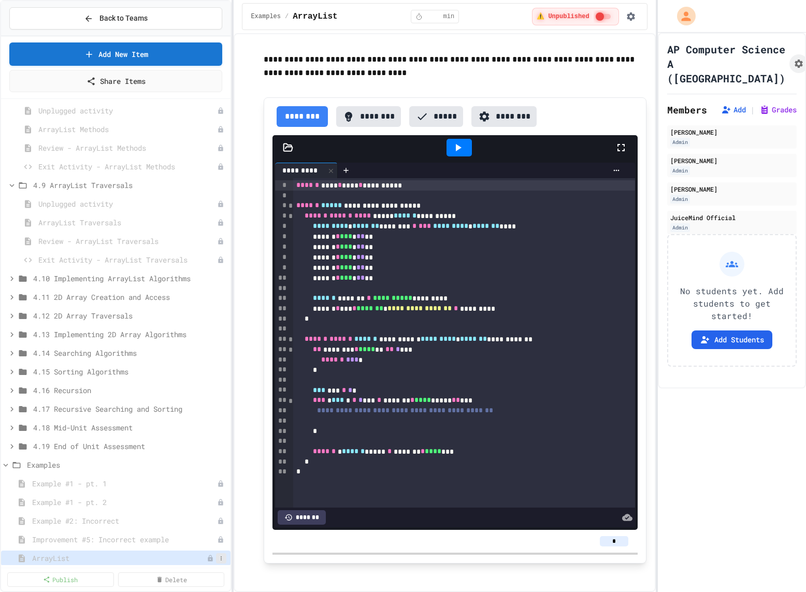
click at [224, 556] on icon at bounding box center [221, 559] width 6 height 6
click at [222, 559] on button "Delete" at bounding box center [193, 551] width 65 height 19
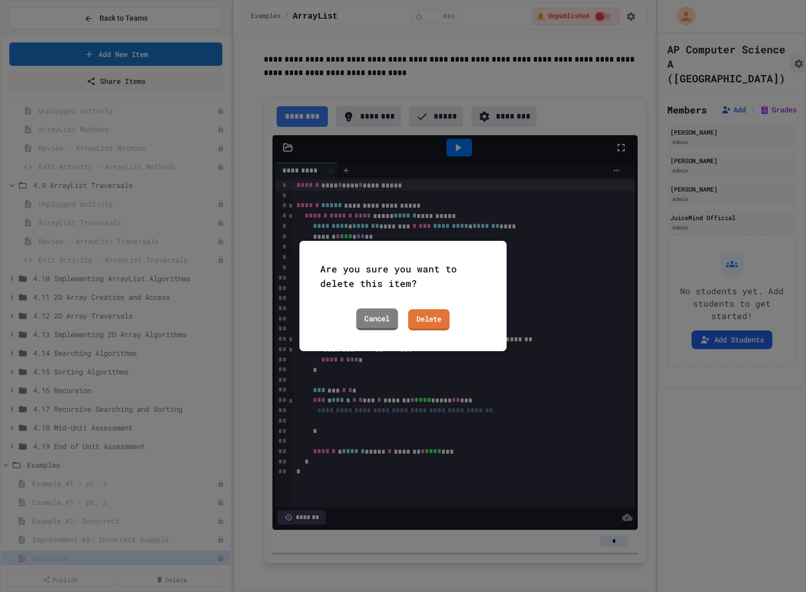
click at [376, 323] on link "Cancel" at bounding box center [378, 319] width 42 height 22
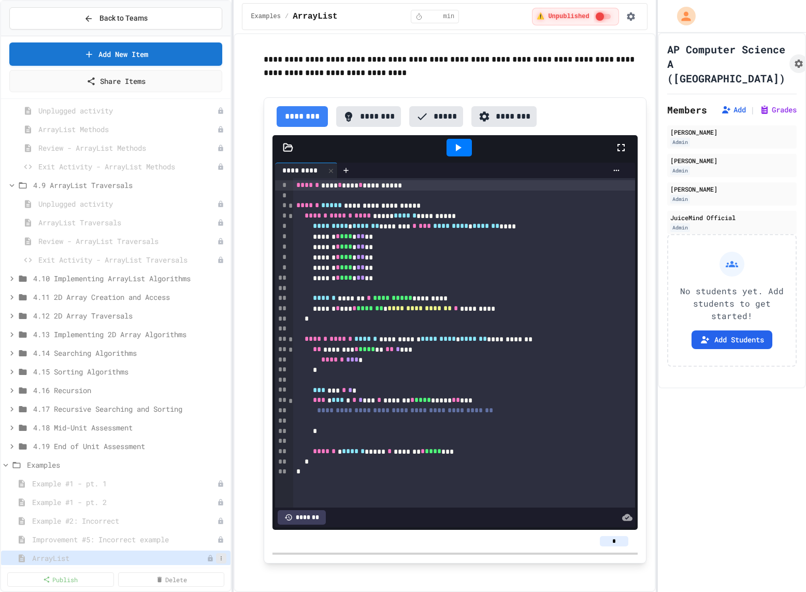
click at [221, 558] on icon at bounding box center [221, 559] width 6 height 6
click at [211, 515] on button "Rename" at bounding box center [193, 514] width 65 height 19
type input "**********"
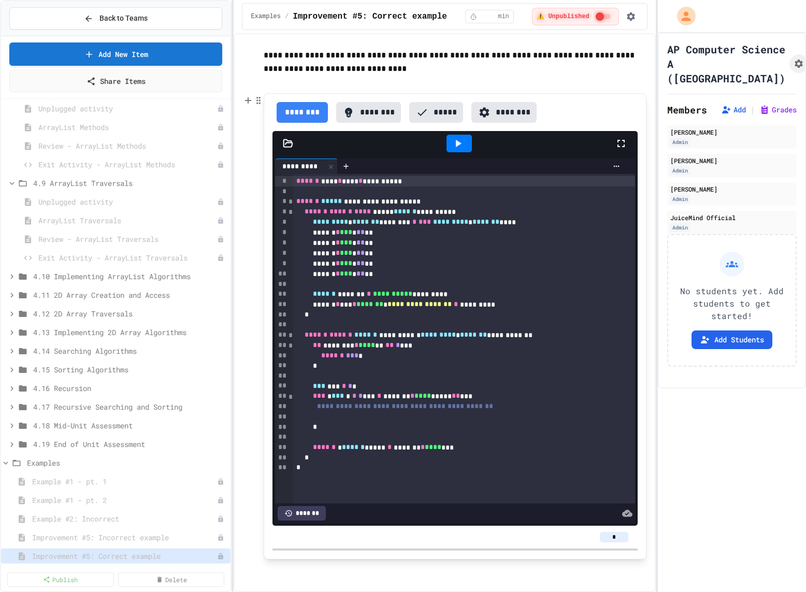
scroll to position [0, 0]
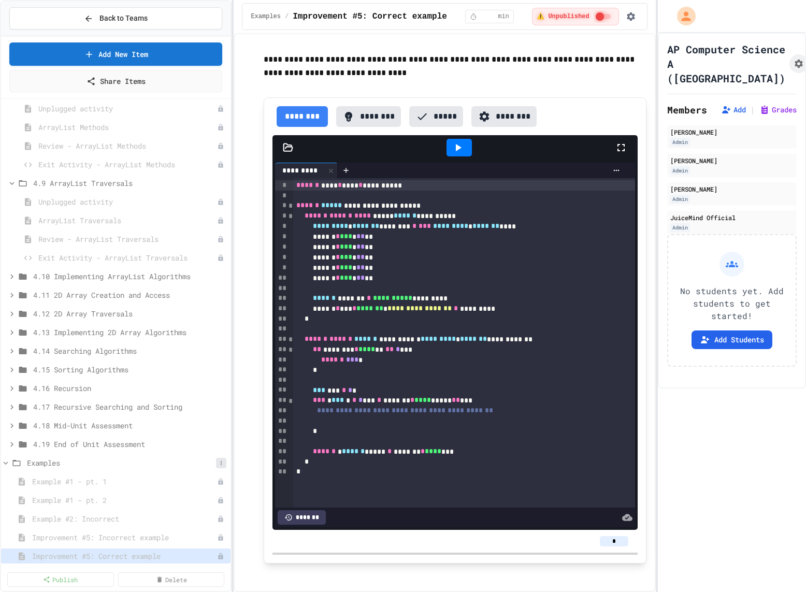
click at [220, 460] on icon at bounding box center [221, 463] width 6 height 6
click at [219, 481] on button "Add Item" at bounding box center [195, 481] width 69 height 19
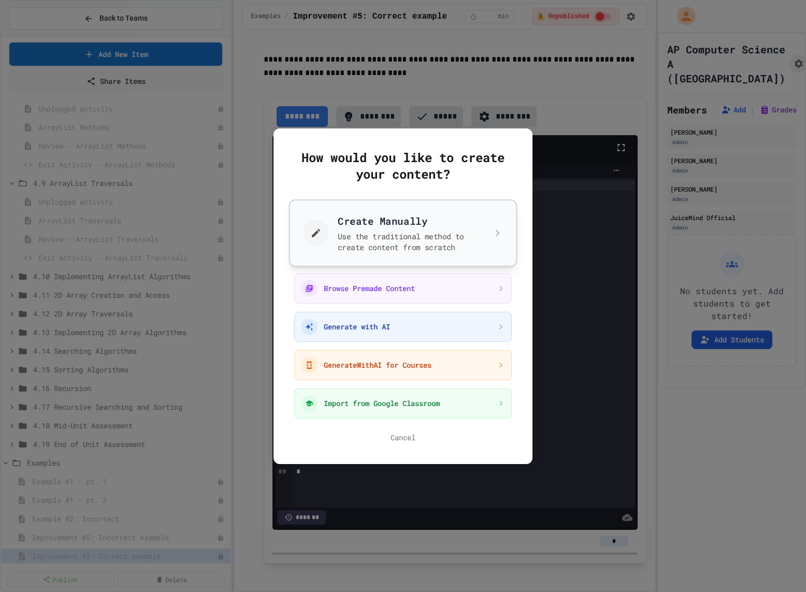
click at [391, 243] on button "Create Manually Use the traditional method to create content from scratch" at bounding box center [403, 232] width 229 height 67
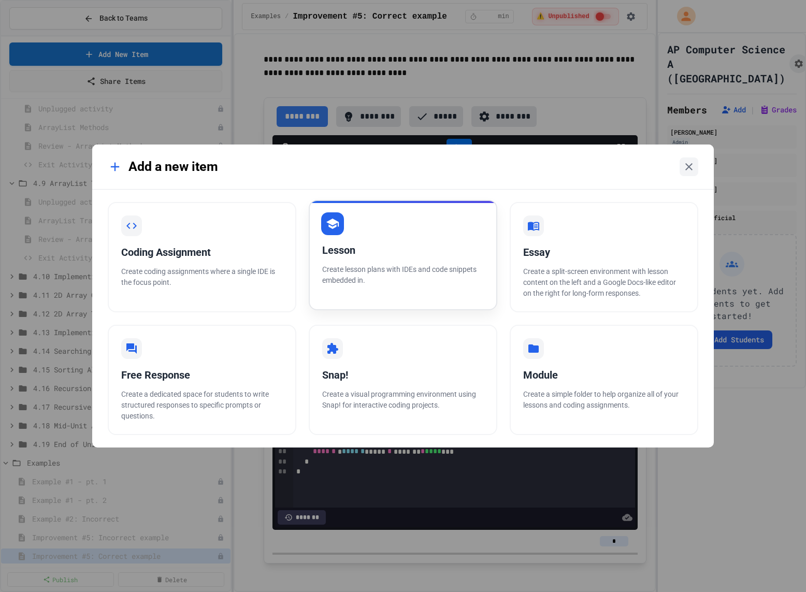
click at [383, 242] on div "Lesson Create lesson plans with IDEs and code snippets embedded in." at bounding box center [403, 255] width 189 height 110
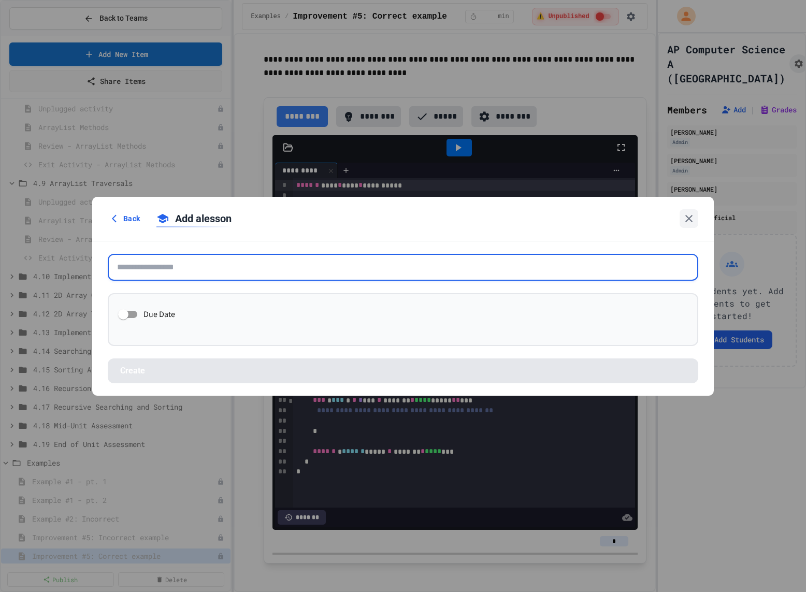
click at [245, 261] on input "text" at bounding box center [403, 267] width 591 height 27
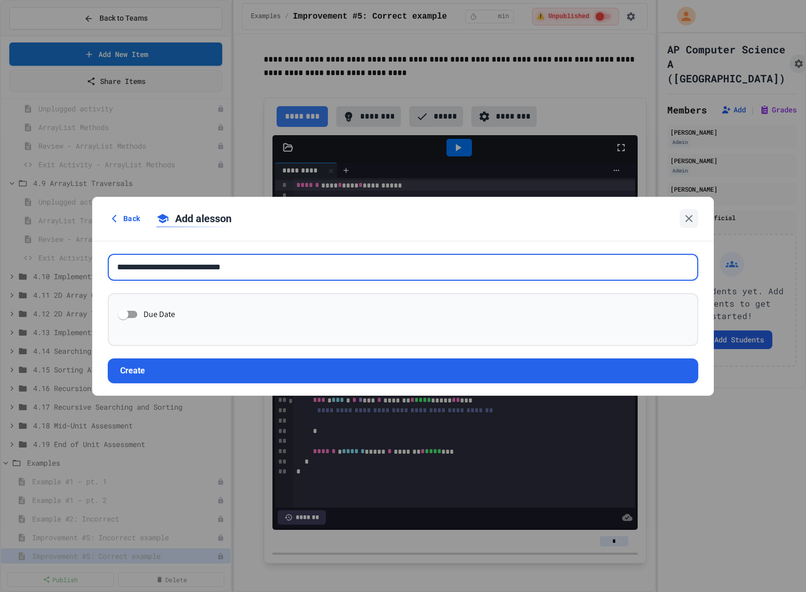
type input "**********"
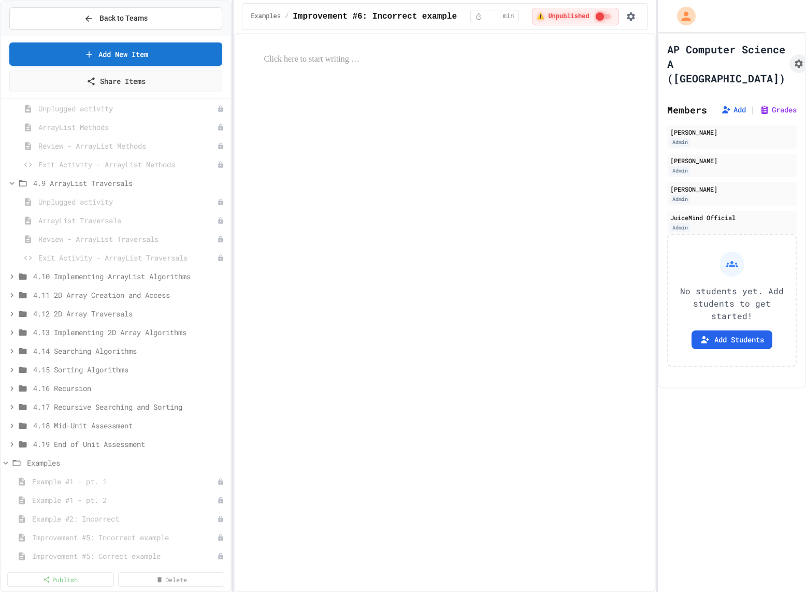
scroll to position [815, 0]
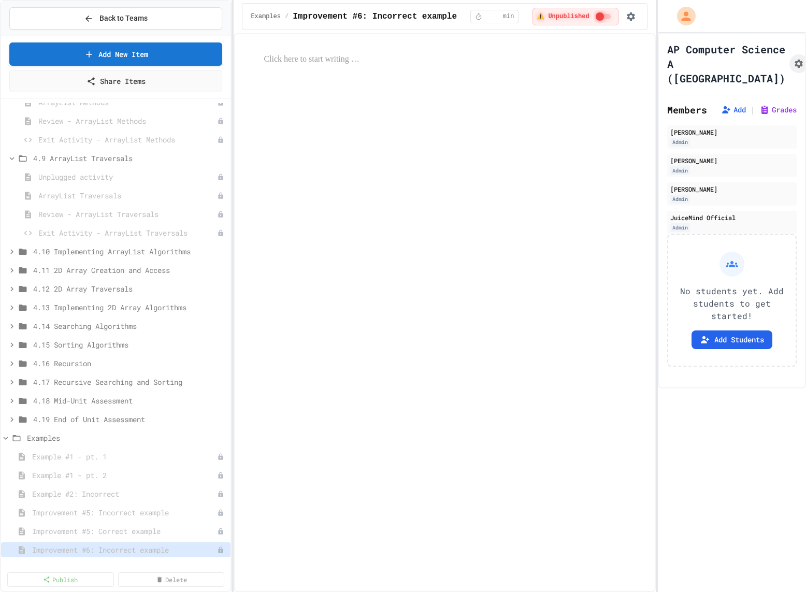
click at [218, 429] on div "4.19 End of Unit Assessment" at bounding box center [116, 421] width 230 height 19
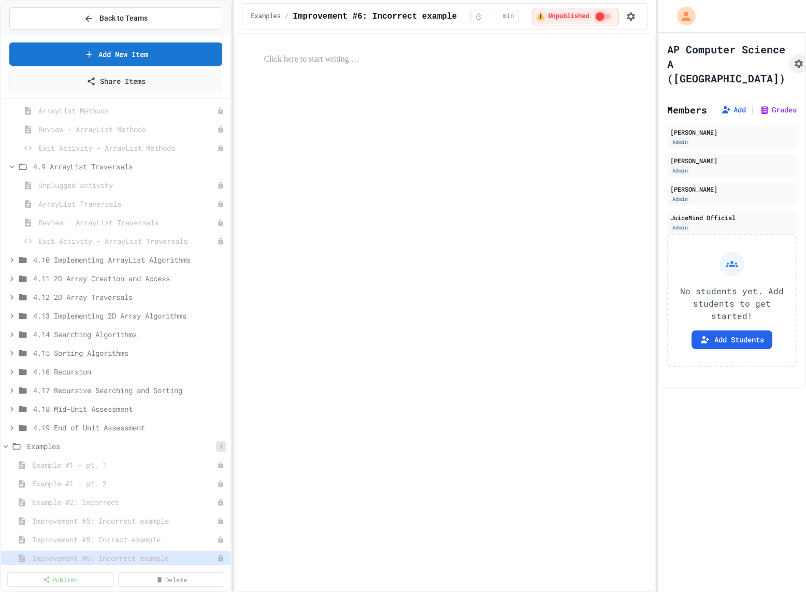
click at [220, 446] on icon at bounding box center [221, 447] width 6 height 6
click at [219, 459] on button "Add Item" at bounding box center [195, 464] width 69 height 19
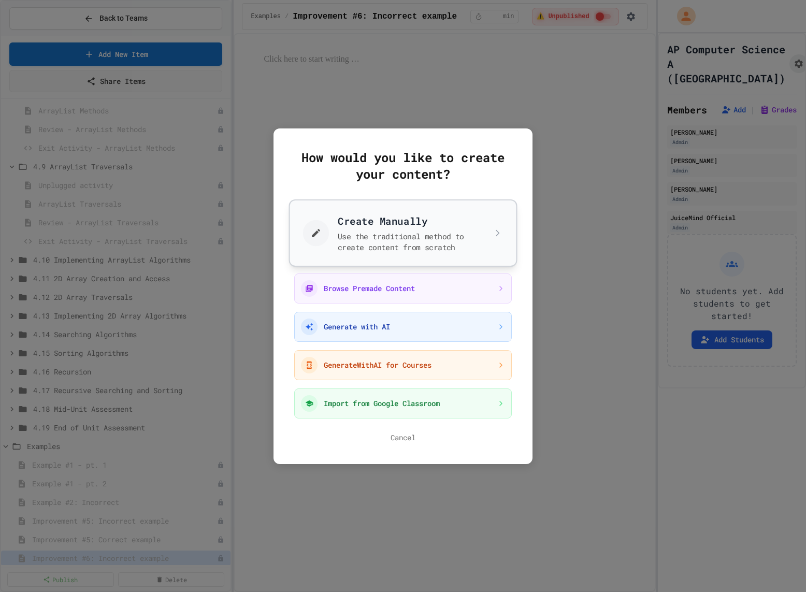
click at [387, 249] on button "Create Manually Use the traditional method to create content from scratch" at bounding box center [403, 232] width 229 height 67
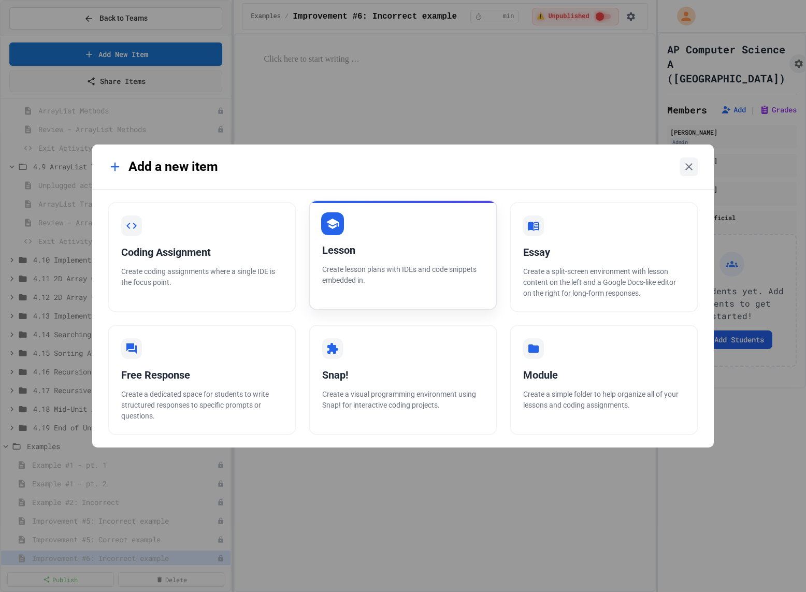
click at [363, 243] on div "Lesson" at bounding box center [403, 251] width 162 height 16
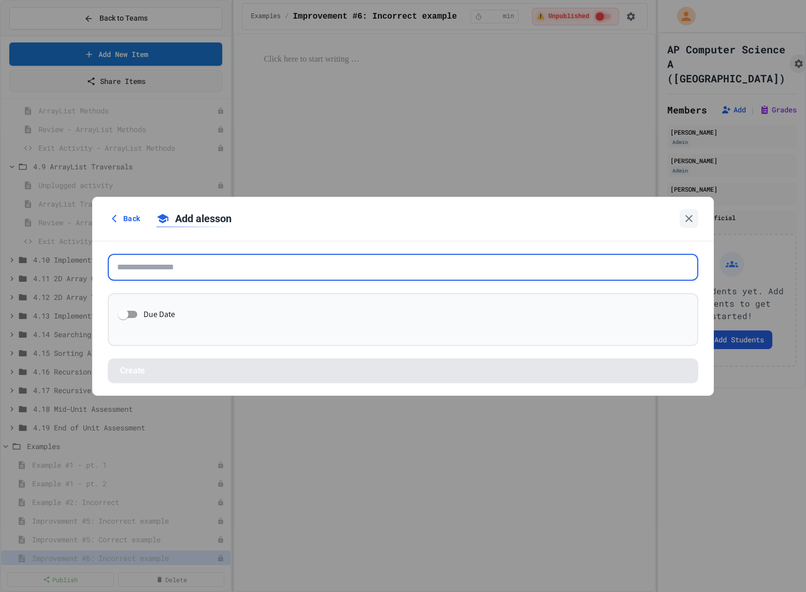
click at [316, 273] on input "text" at bounding box center [403, 267] width 591 height 27
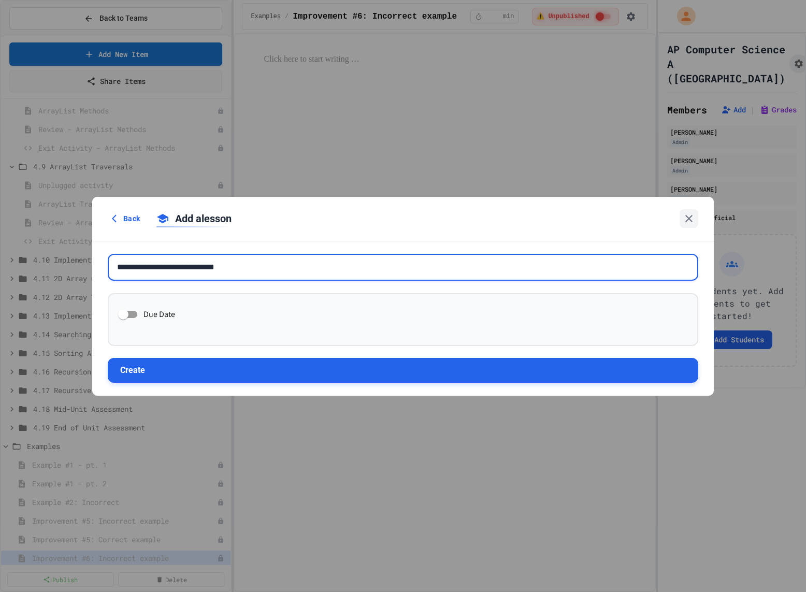
type input "**********"
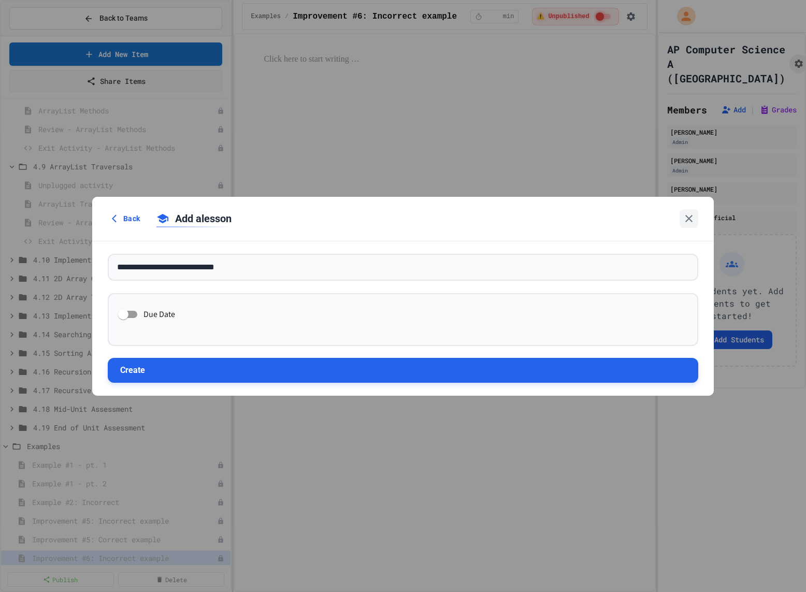
click at [288, 366] on button "Create" at bounding box center [403, 370] width 591 height 25
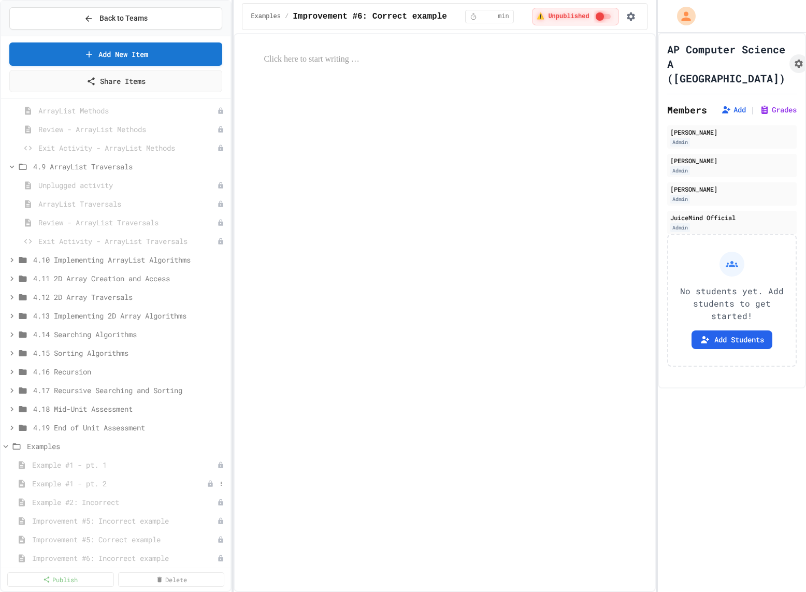
scroll to position [833, 0]
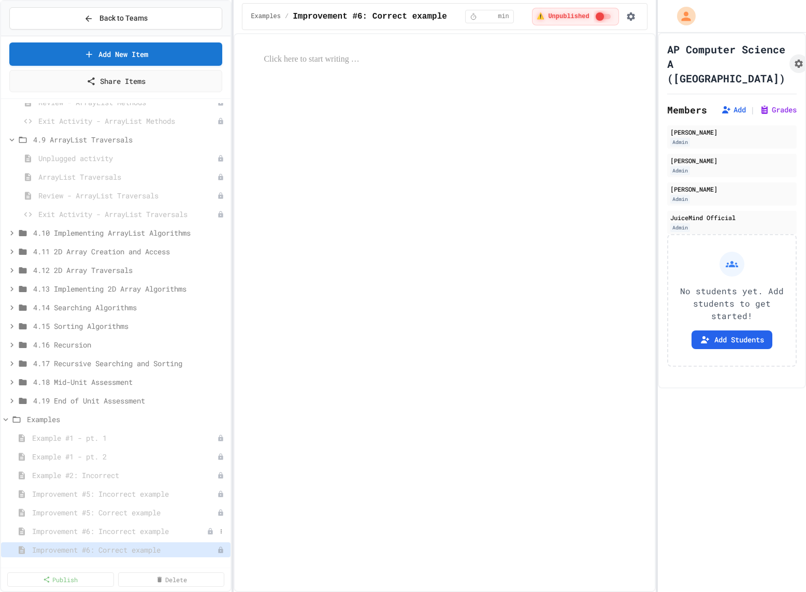
click at [152, 531] on span "Improvement #6: Incorrect example" at bounding box center [119, 531] width 175 height 11
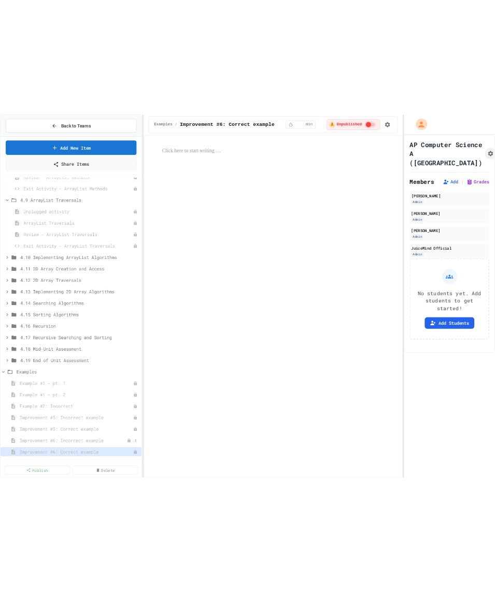
scroll to position [825, 0]
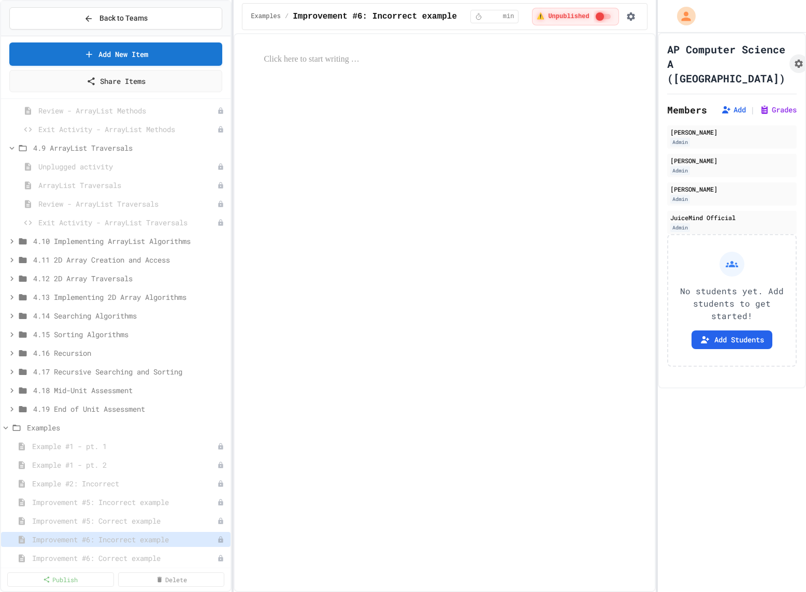
click at [152, 521] on span "Improvement #5: Correct example" at bounding box center [124, 521] width 185 height 11
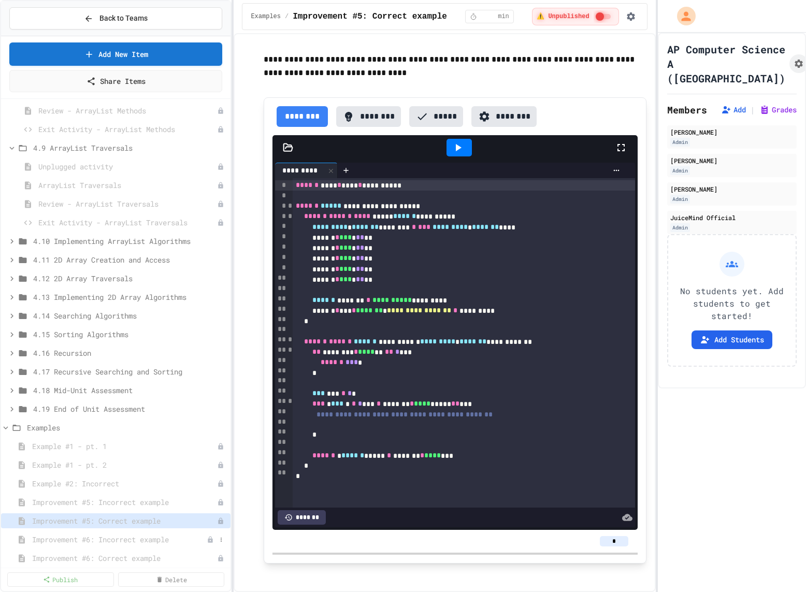
click at [155, 534] on span "Improvement #6: Incorrect example" at bounding box center [119, 539] width 175 height 11
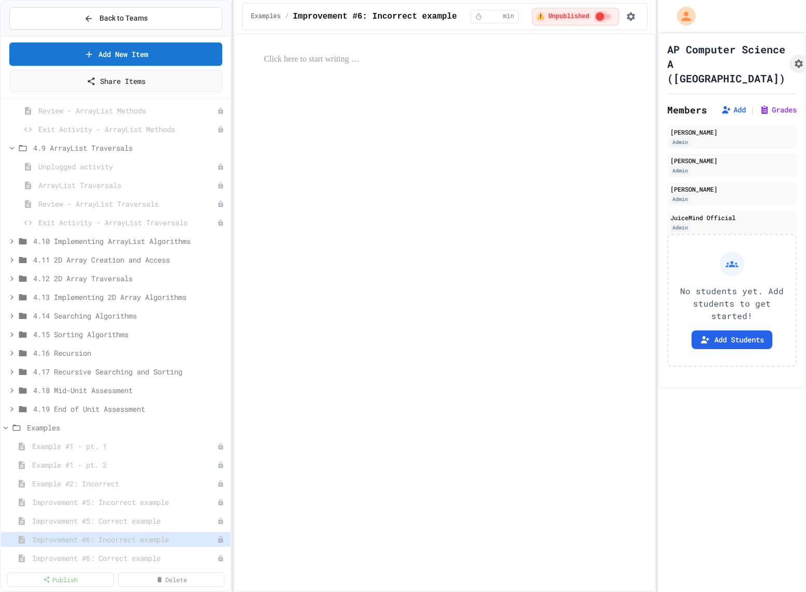
click at [323, 50] on div at bounding box center [444, 59] width 403 height 34
click at [324, 61] on p at bounding box center [455, 59] width 382 height 13
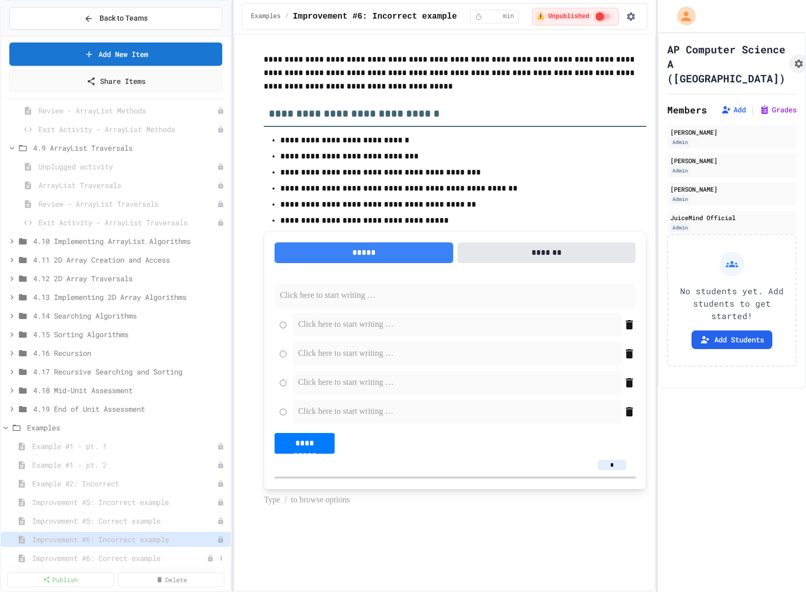
click at [124, 553] on span "Improvement #6: Correct example" at bounding box center [119, 558] width 175 height 11
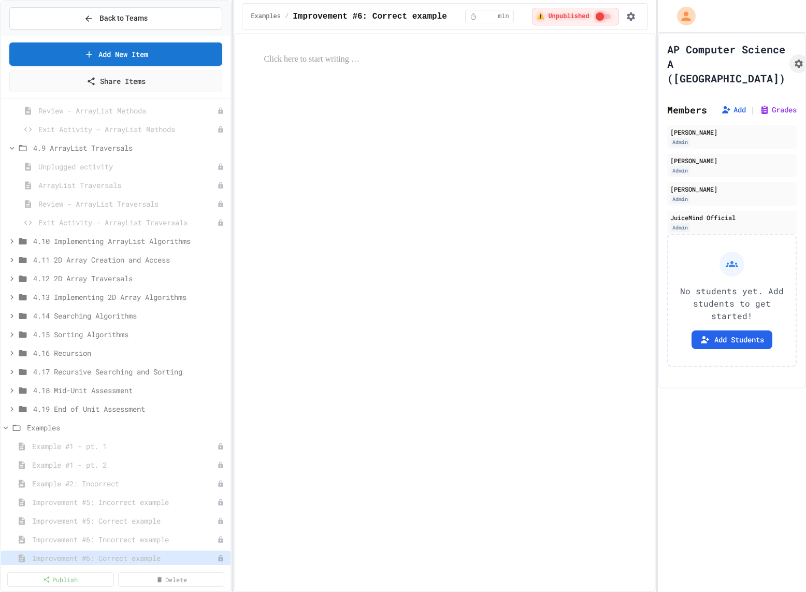
click at [304, 66] on div at bounding box center [444, 59] width 403 height 34
click at [303, 53] on p at bounding box center [455, 59] width 382 height 13
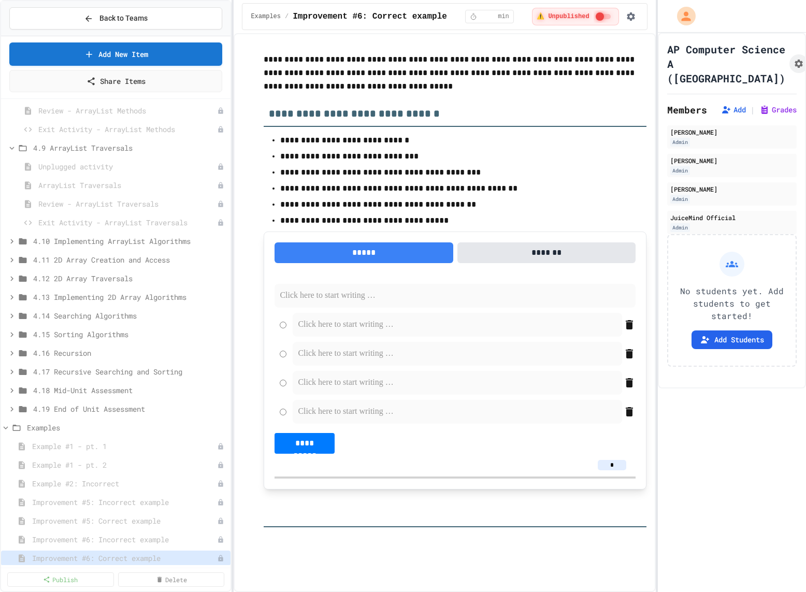
click at [408, 136] on p "**********" at bounding box center [454, 140] width 349 height 13
click at [277, 143] on ul "**********" at bounding box center [455, 179] width 382 height 95
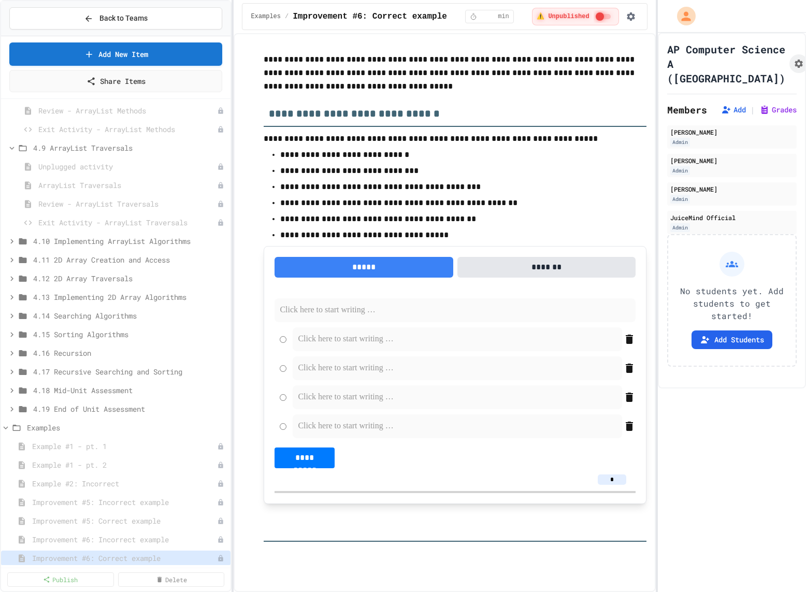
click at [348, 139] on p "**********" at bounding box center [455, 138] width 382 height 13
click at [68, 534] on span "Improvement #6: Incorrect example" at bounding box center [119, 539] width 175 height 11
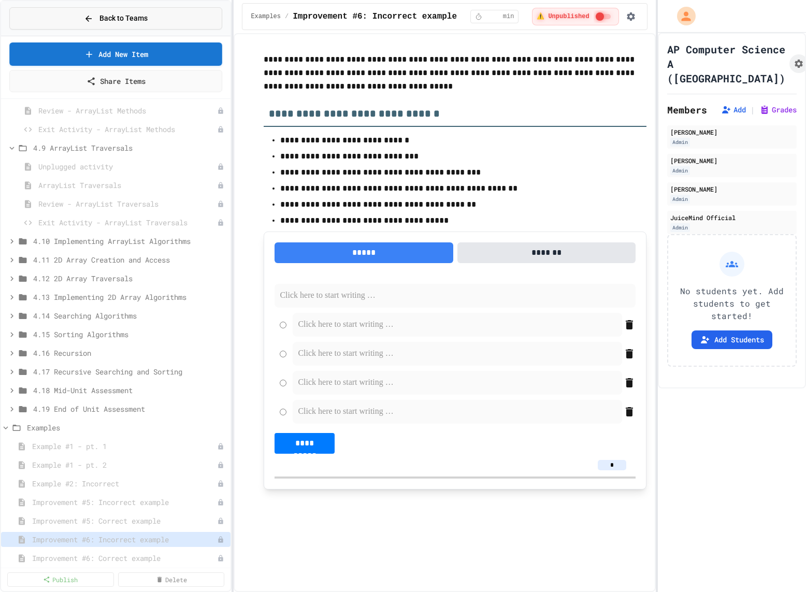
click at [96, 16] on div "Back to Teams" at bounding box center [116, 18] width 64 height 11
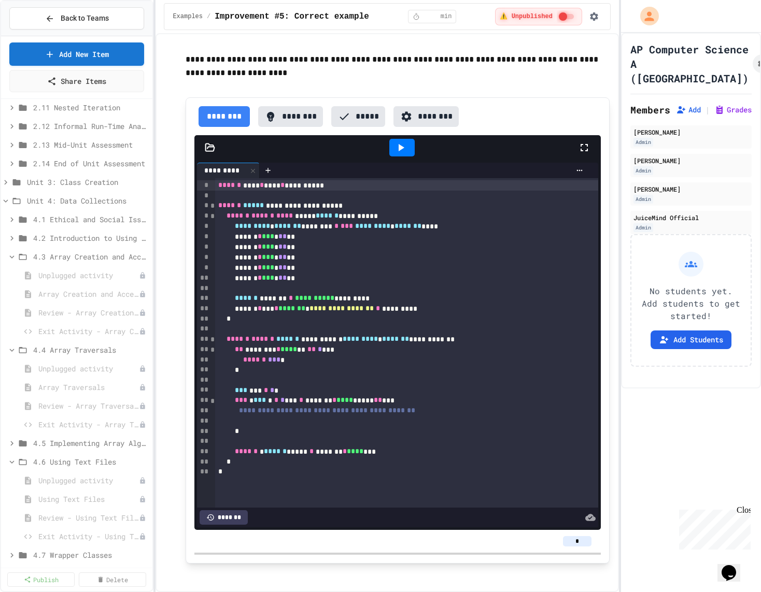
scroll to position [303, 0]
click at [80, 21] on span "Back to Teams" at bounding box center [85, 18] width 48 height 11
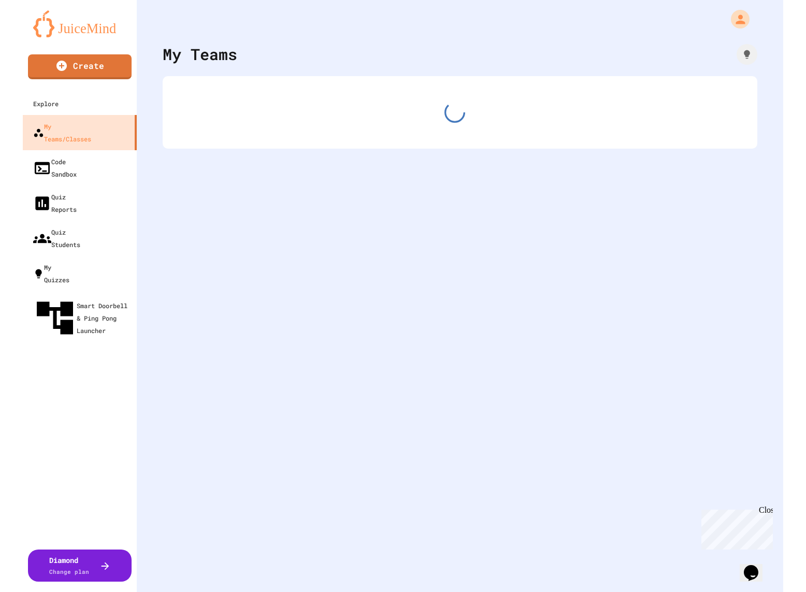
scroll to position [1760, 0]
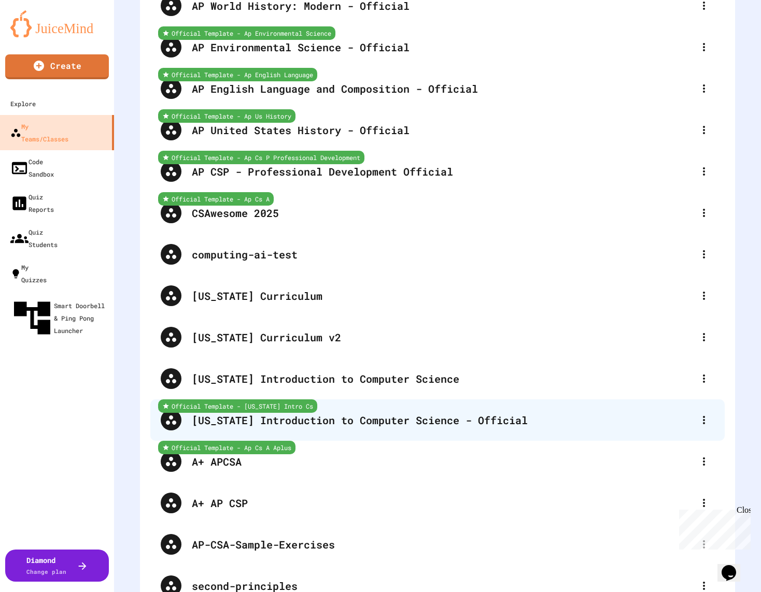
click at [380, 418] on div "[US_STATE] Introduction to Computer Science - Official" at bounding box center [443, 421] width 502 height 16
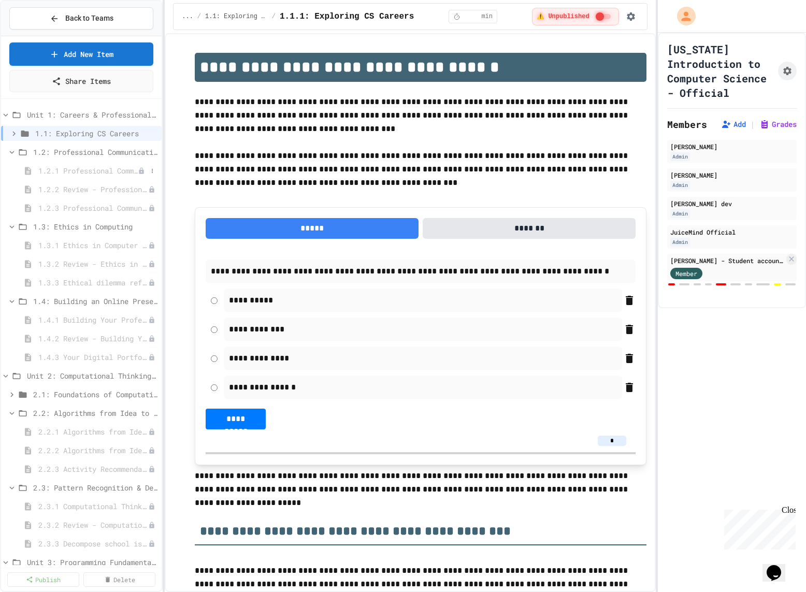
click at [95, 172] on span "1.2.1 Professional Communication" at bounding box center [88, 170] width 100 height 11
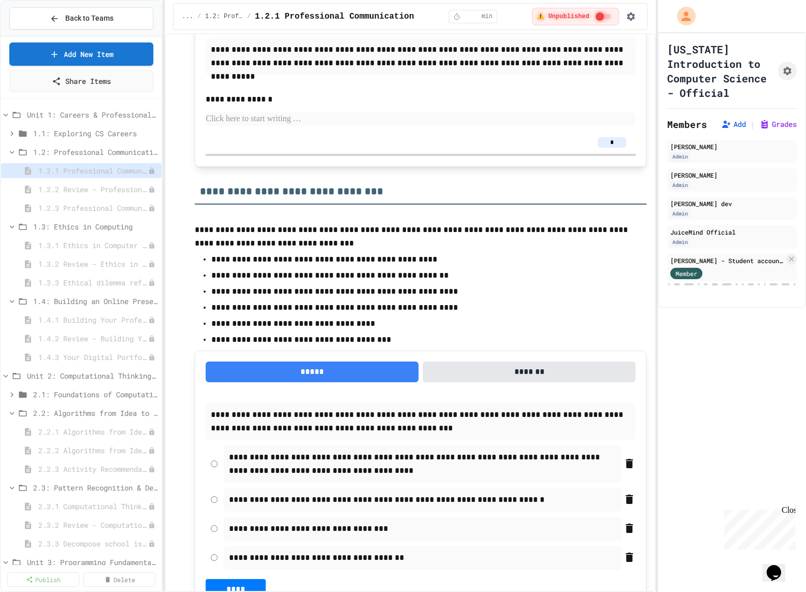
scroll to position [4599, 0]
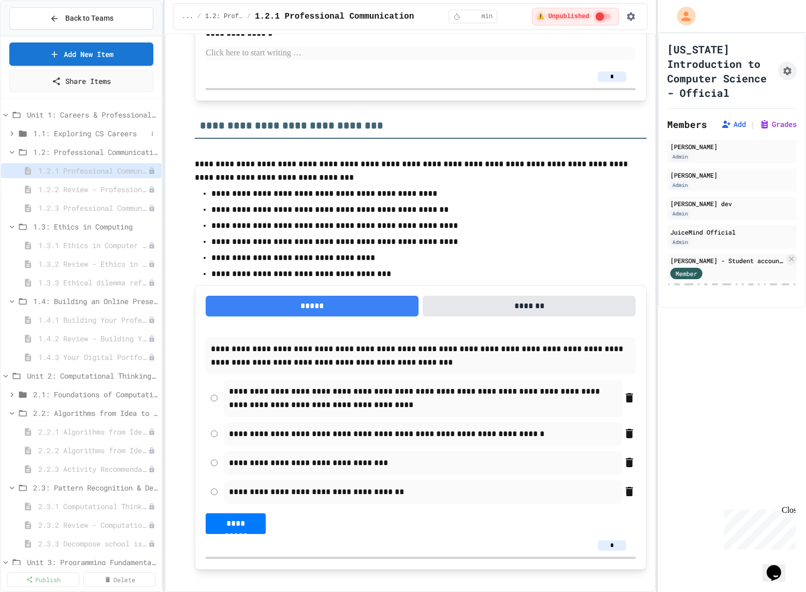
click at [107, 136] on span "1.1: Exploring CS Careers" at bounding box center [90, 133] width 114 height 11
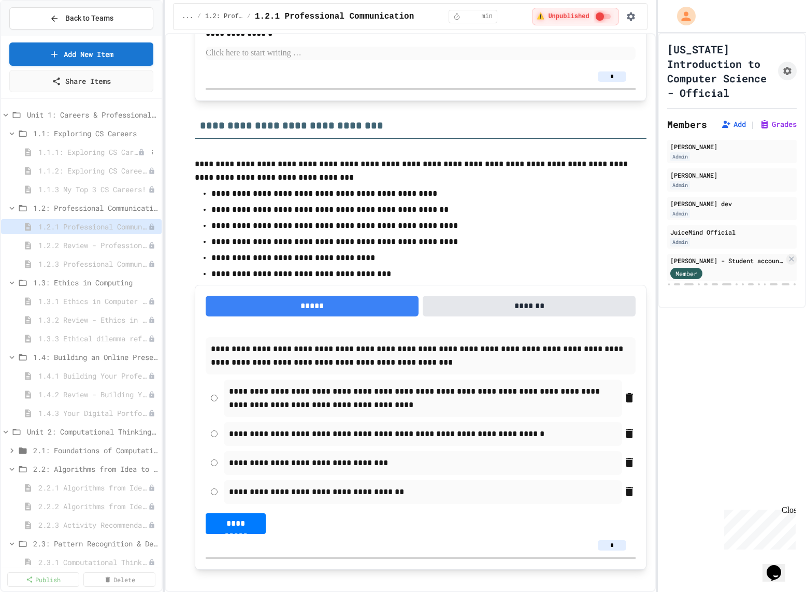
click at [100, 151] on span "1.1.1: Exploring CS Careers" at bounding box center [88, 152] width 100 height 11
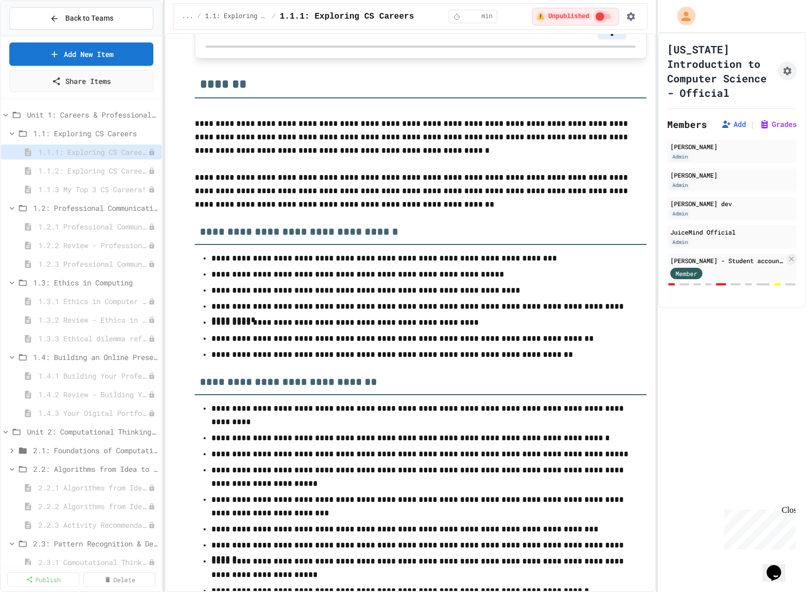
scroll to position [4443, 0]
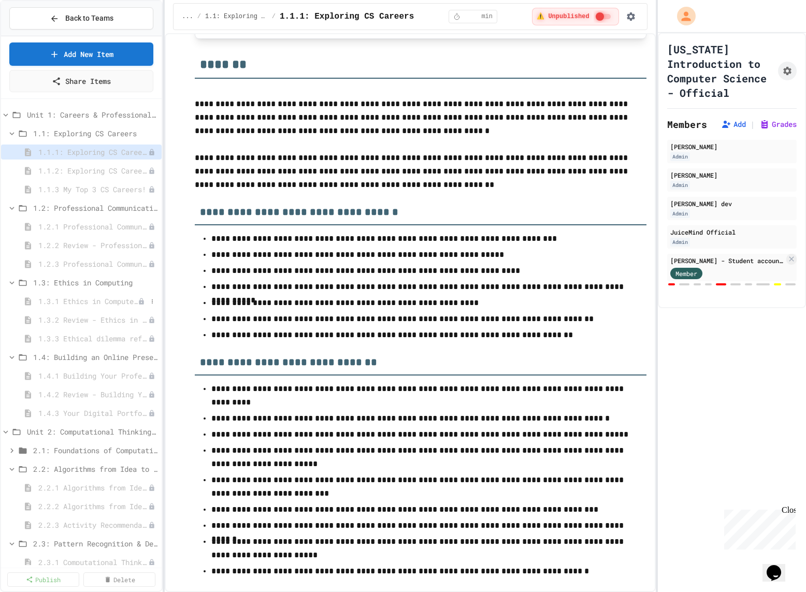
click at [104, 296] on span "1.3.1 Ethics in Computer Science" at bounding box center [88, 301] width 100 height 11
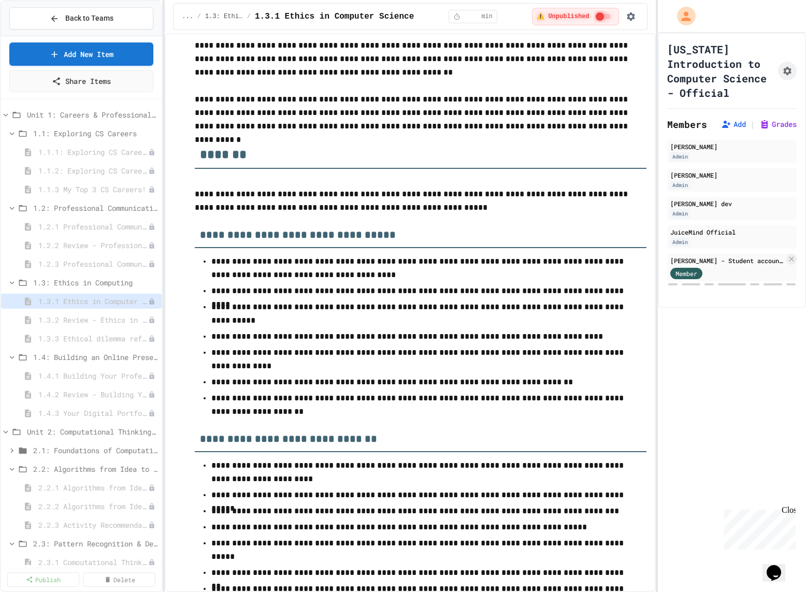
scroll to position [4136, 0]
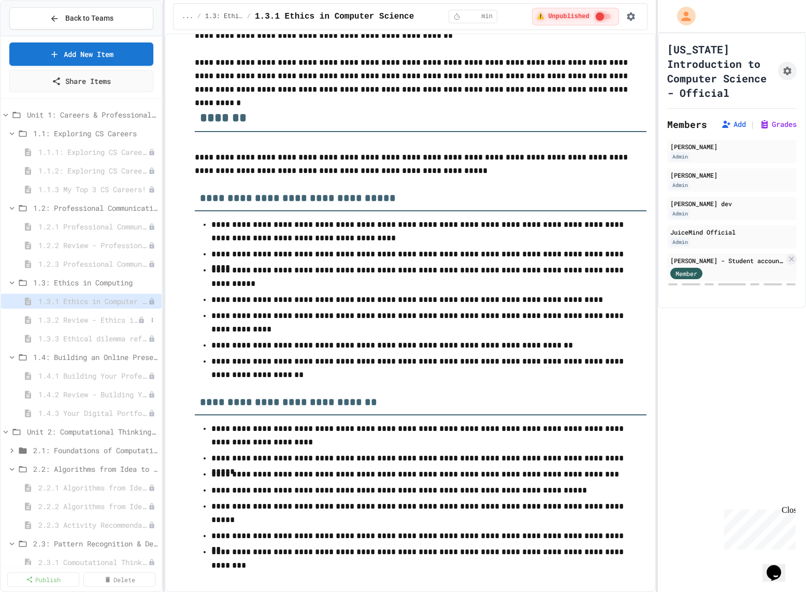
click at [114, 319] on span "1.3.2 Review - Ethics in Computer Science" at bounding box center [88, 320] width 100 height 11
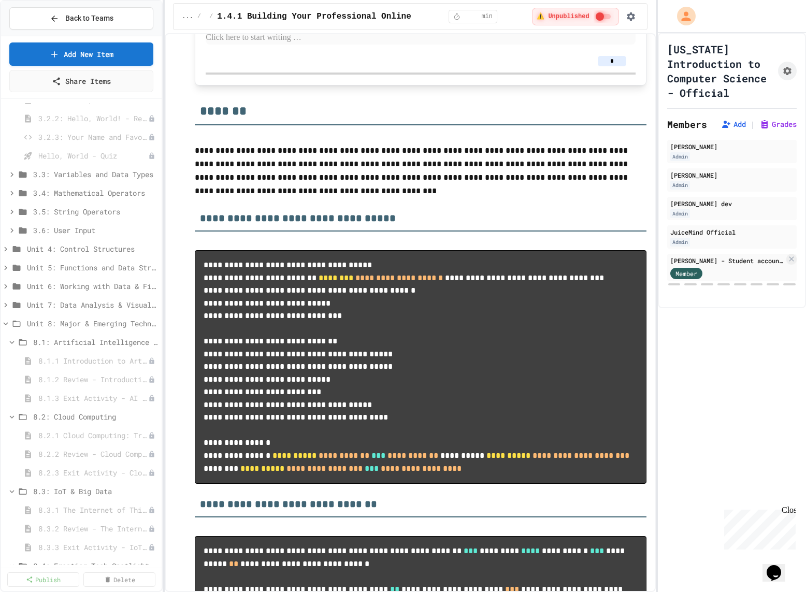
scroll to position [759, 0]
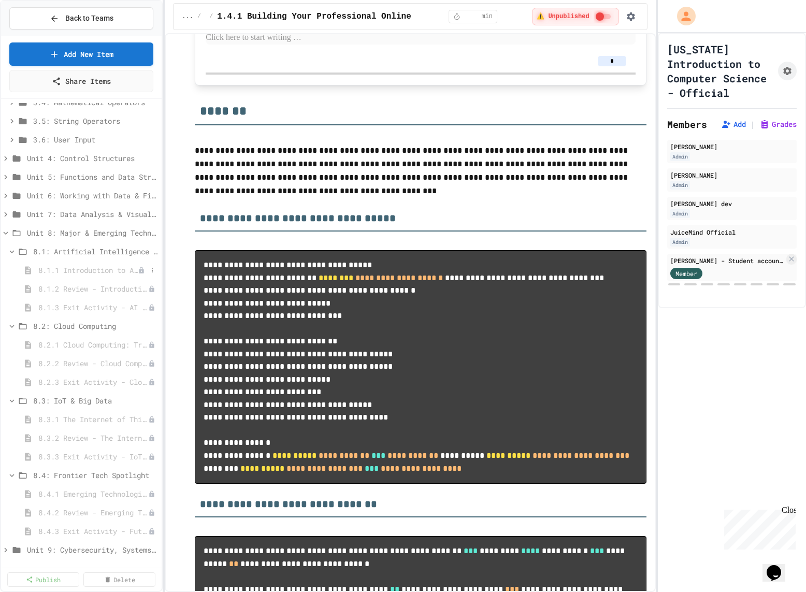
click at [103, 272] on span "8.1.1 Introduction to Artificial Intelligence" at bounding box center [88, 270] width 100 height 11
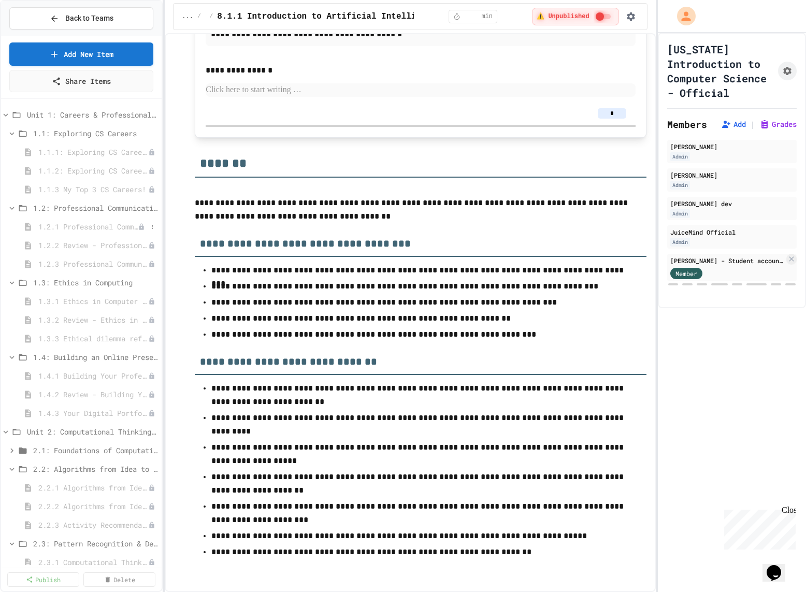
click at [101, 226] on span "1.2.1 Professional Communication" at bounding box center [88, 226] width 100 height 11
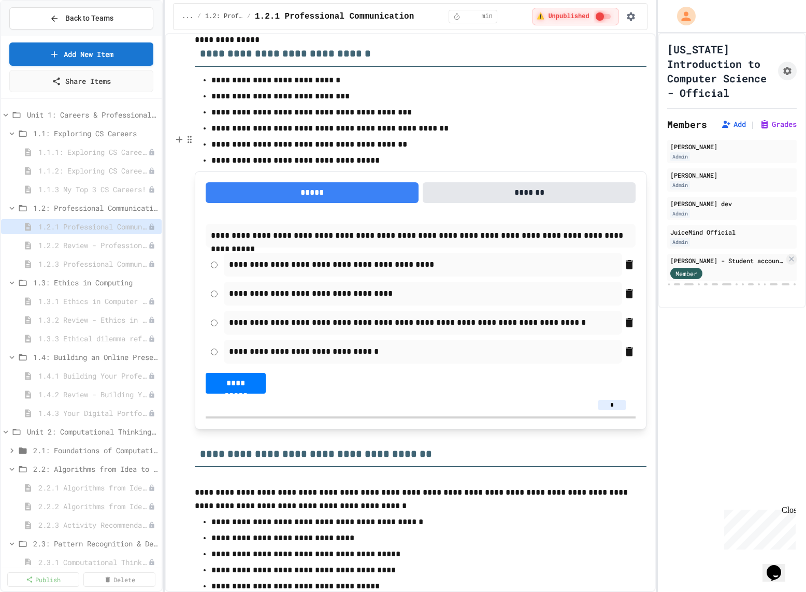
scroll to position [3255, 0]
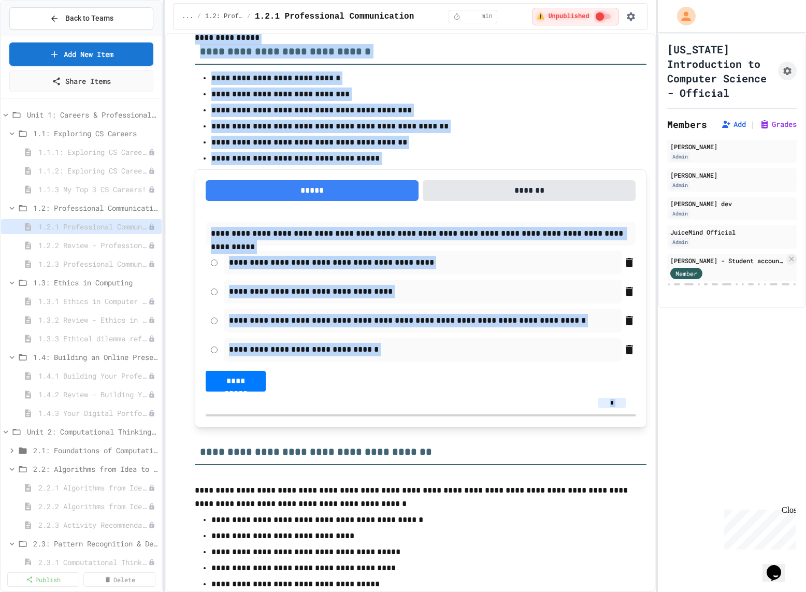
drag, startPoint x: 196, startPoint y: 136, endPoint x: 421, endPoint y: 292, distance: 274.2
click at [421, 292] on div "**********" at bounding box center [420, 305] width 451 height 7015
copy div "**********"
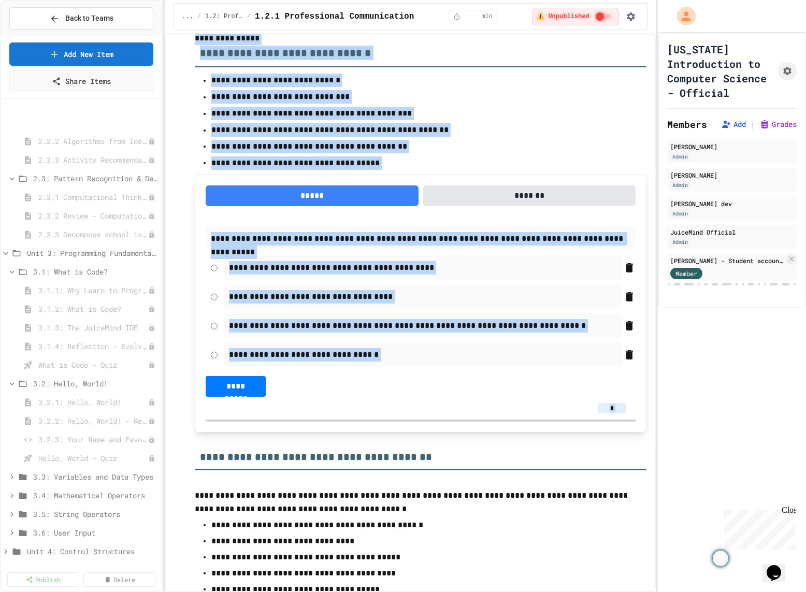
scroll to position [759, 0]
